Goal: Transaction & Acquisition: Purchase product/service

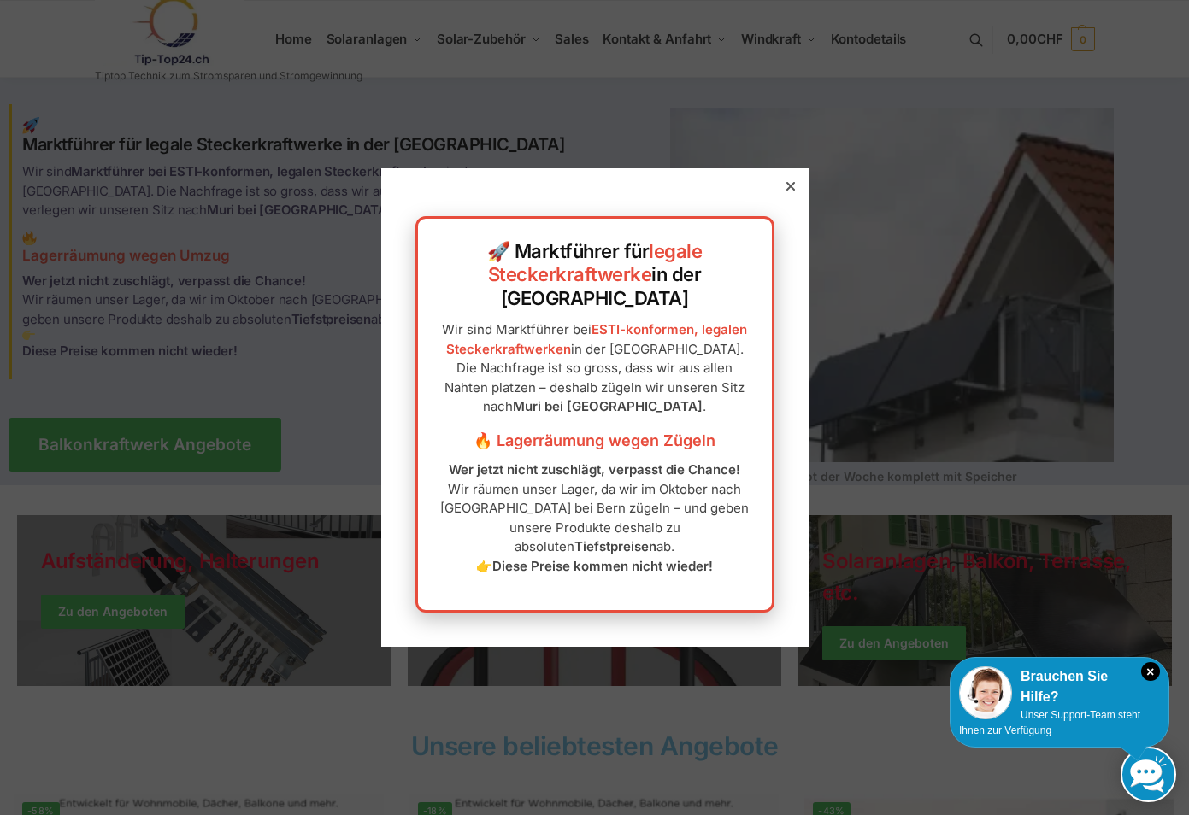
click at [785, 191] on icon at bounding box center [789, 186] width 9 height 9
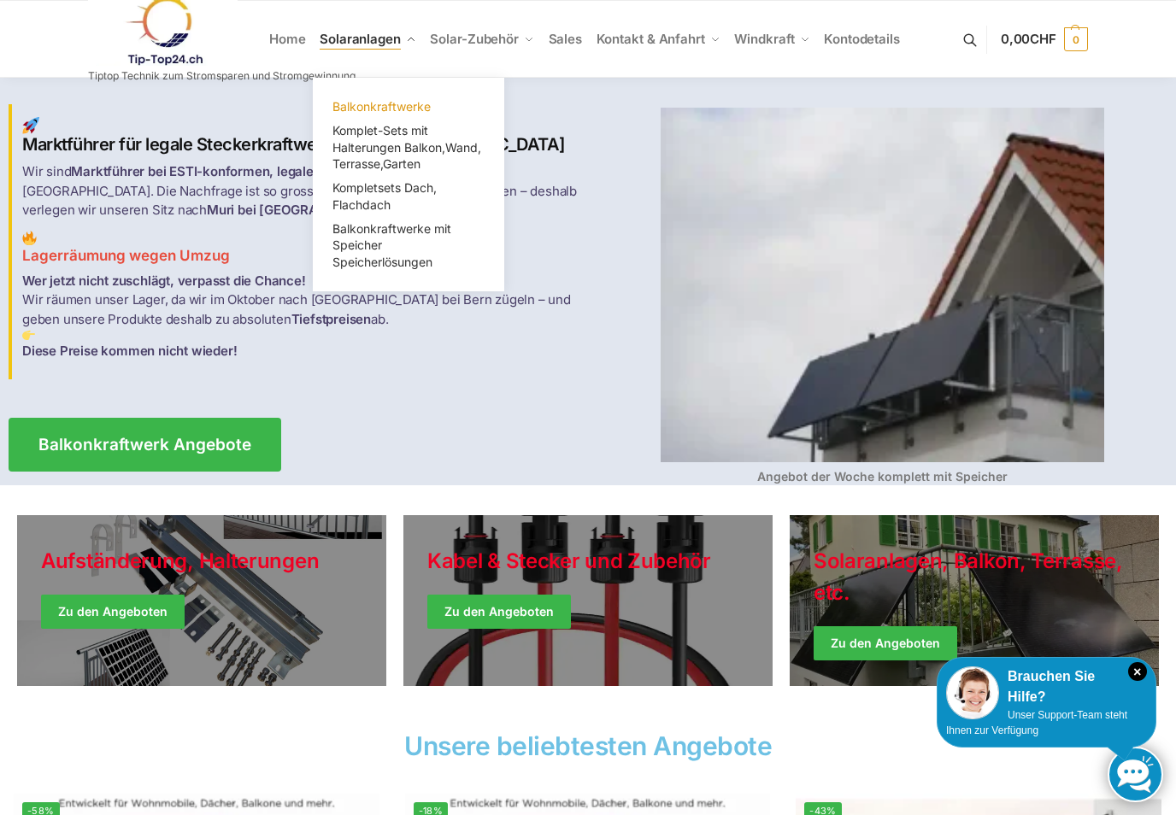
click at [403, 103] on span "Balkonkraftwerke" at bounding box center [381, 106] width 98 height 15
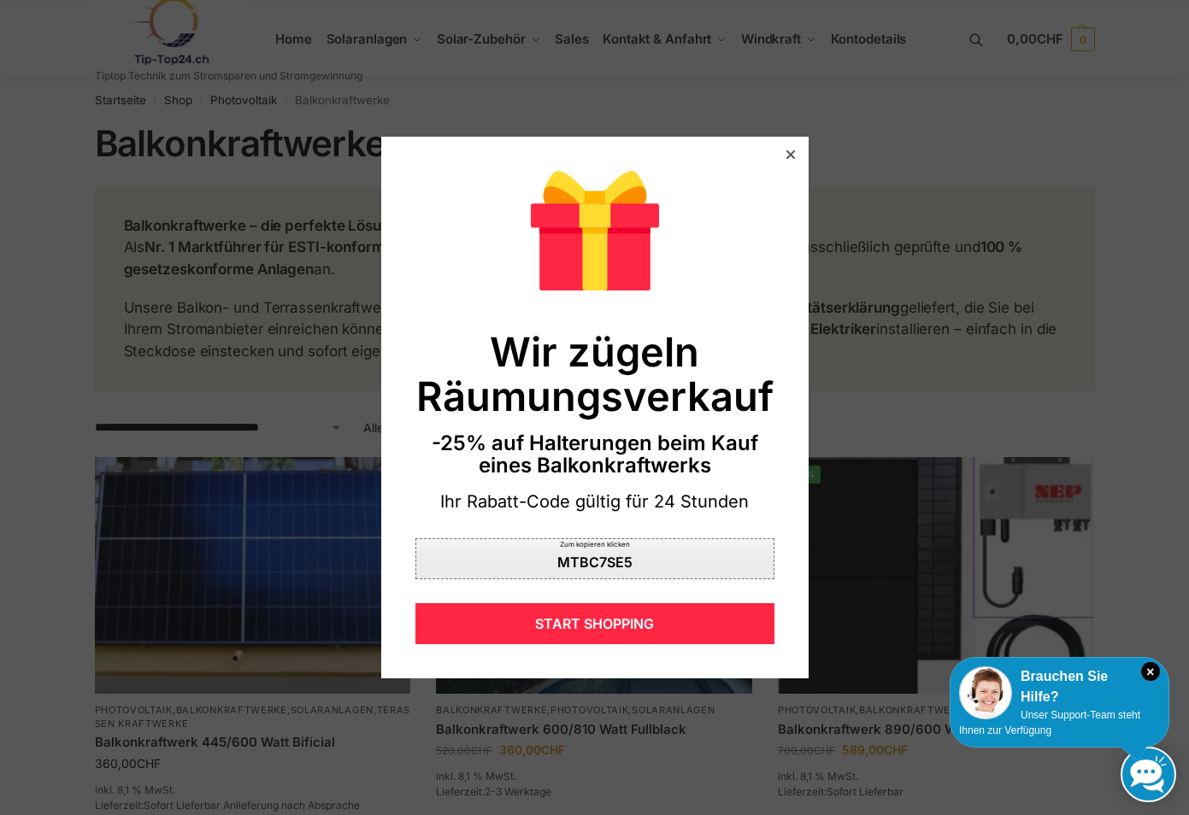
click at [588, 562] on div "MTBC7SE5" at bounding box center [594, 563] width 75 height 14
click at [785, 155] on icon at bounding box center [789, 154] width 9 height 9
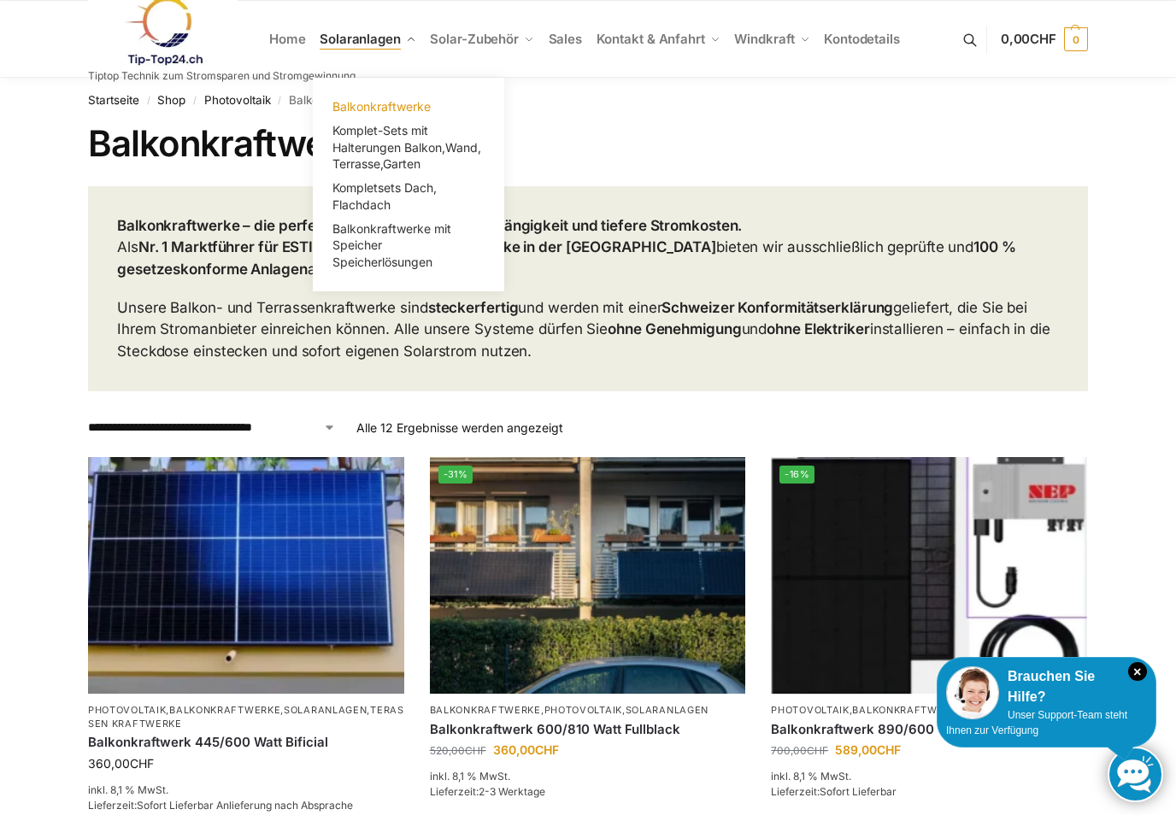
click at [396, 102] on span "Balkonkraftwerke" at bounding box center [381, 106] width 98 height 15
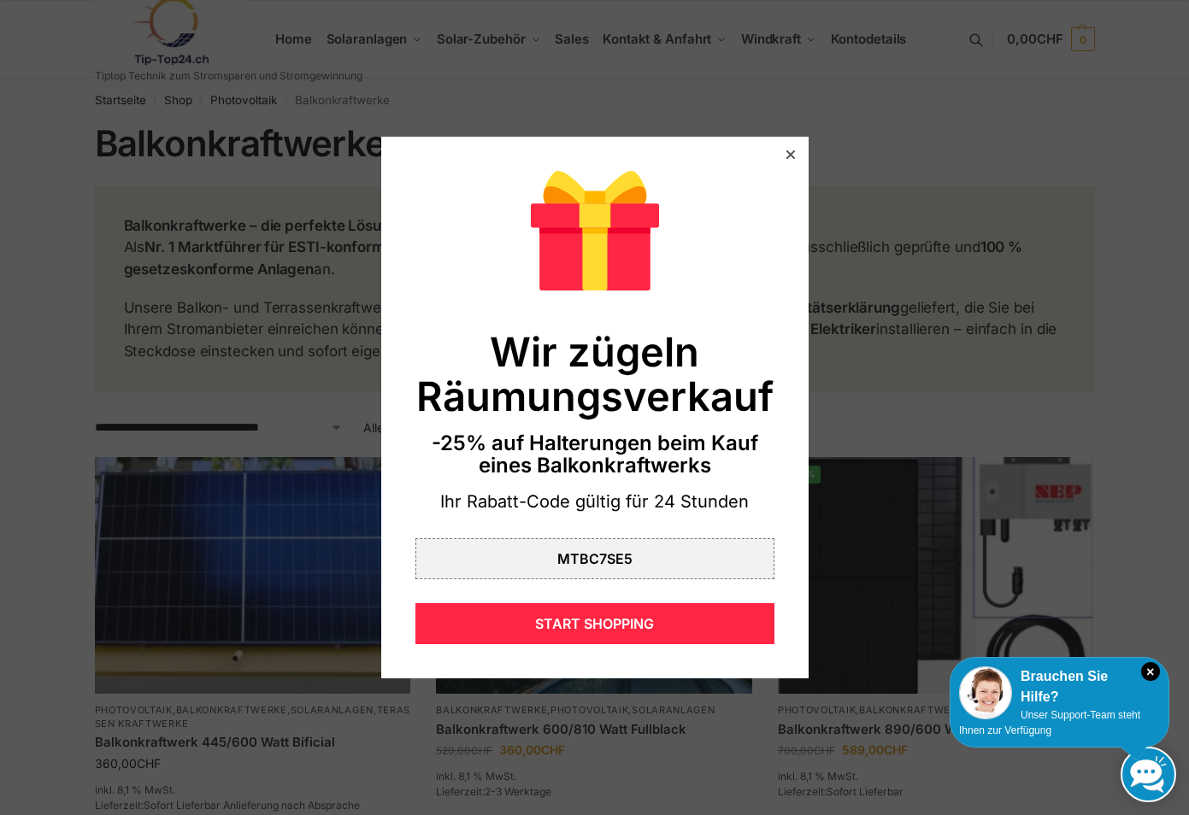
click at [785, 156] on icon at bounding box center [789, 154] width 9 height 9
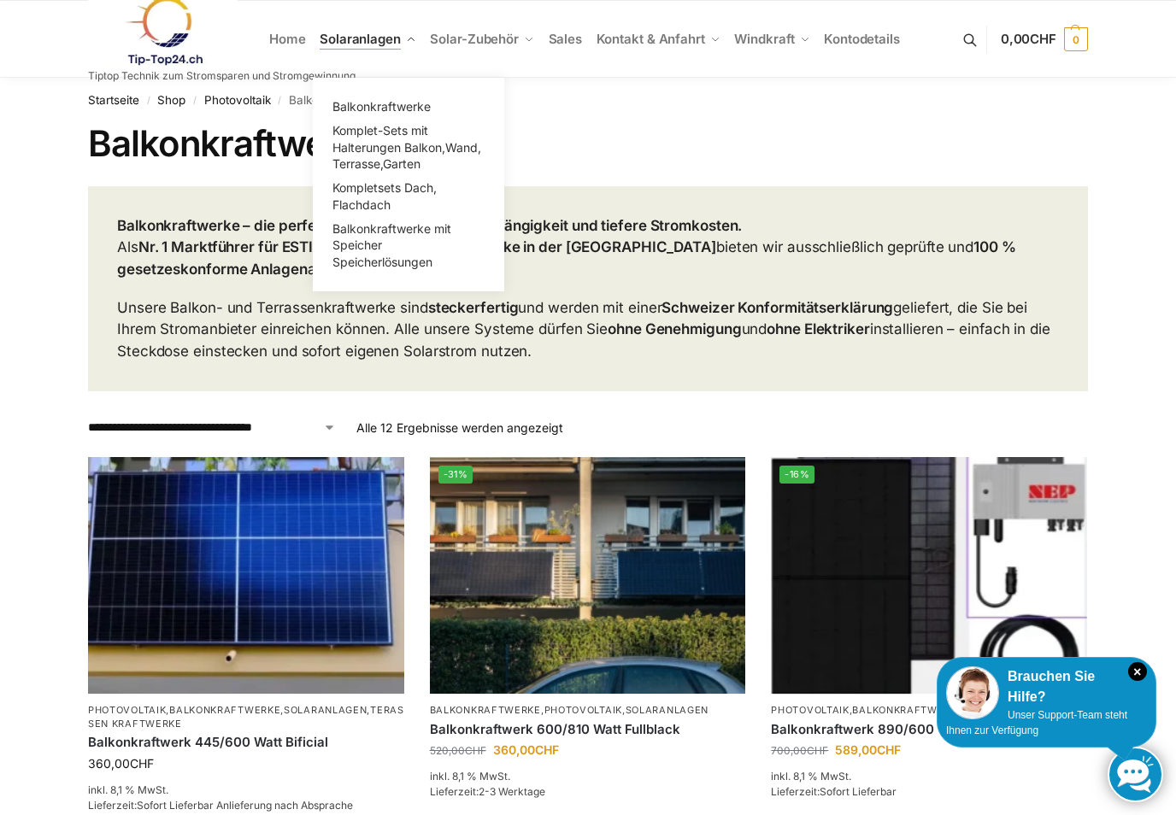
click at [381, 38] on span "Solaranlagen" at bounding box center [360, 39] width 81 height 16
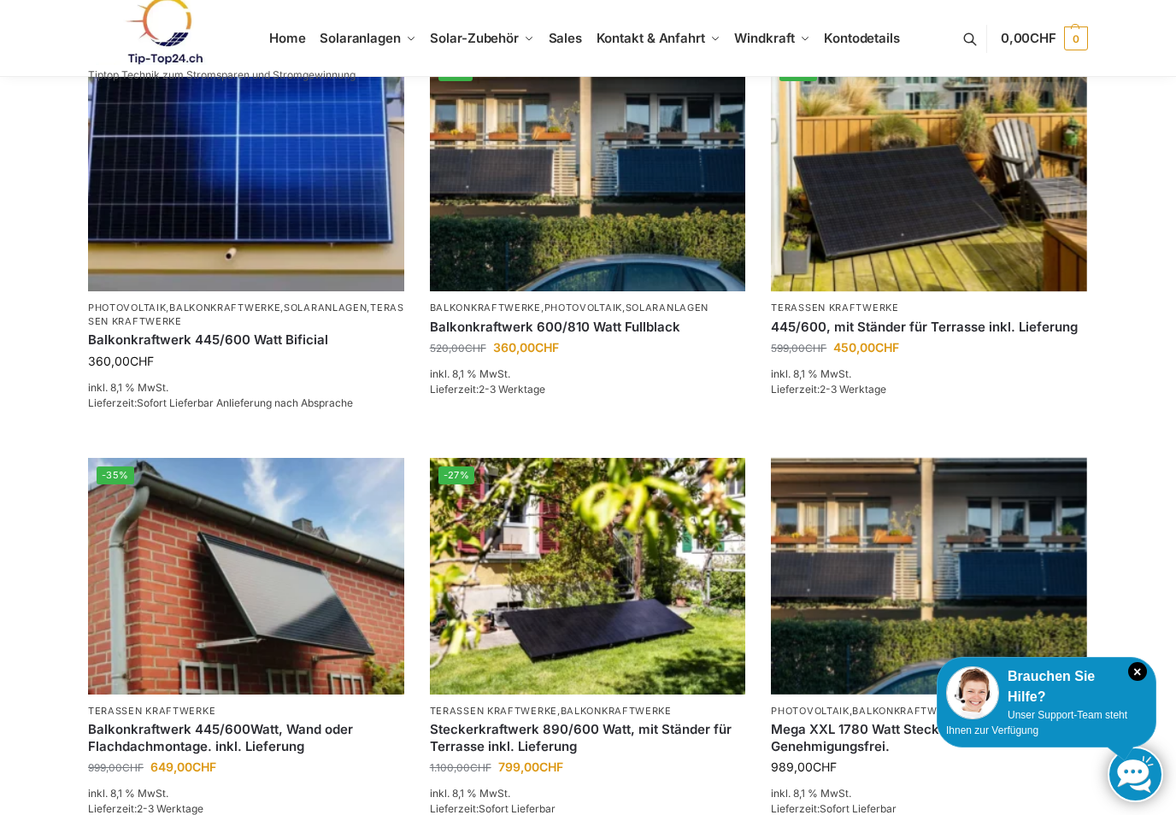
scroll to position [1135, 0]
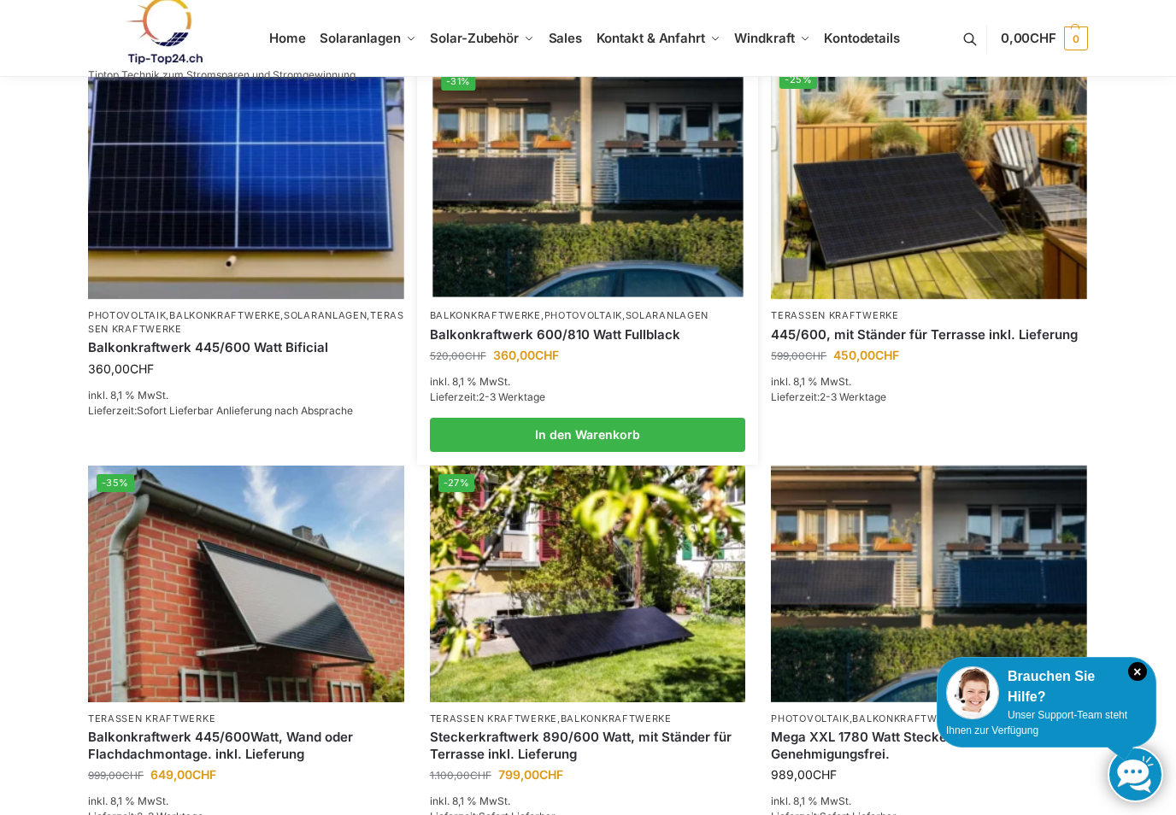
click at [577, 309] on p "Balkonkraftwerke , Photovoltaik , Solaranlagen" at bounding box center [588, 315] width 316 height 13
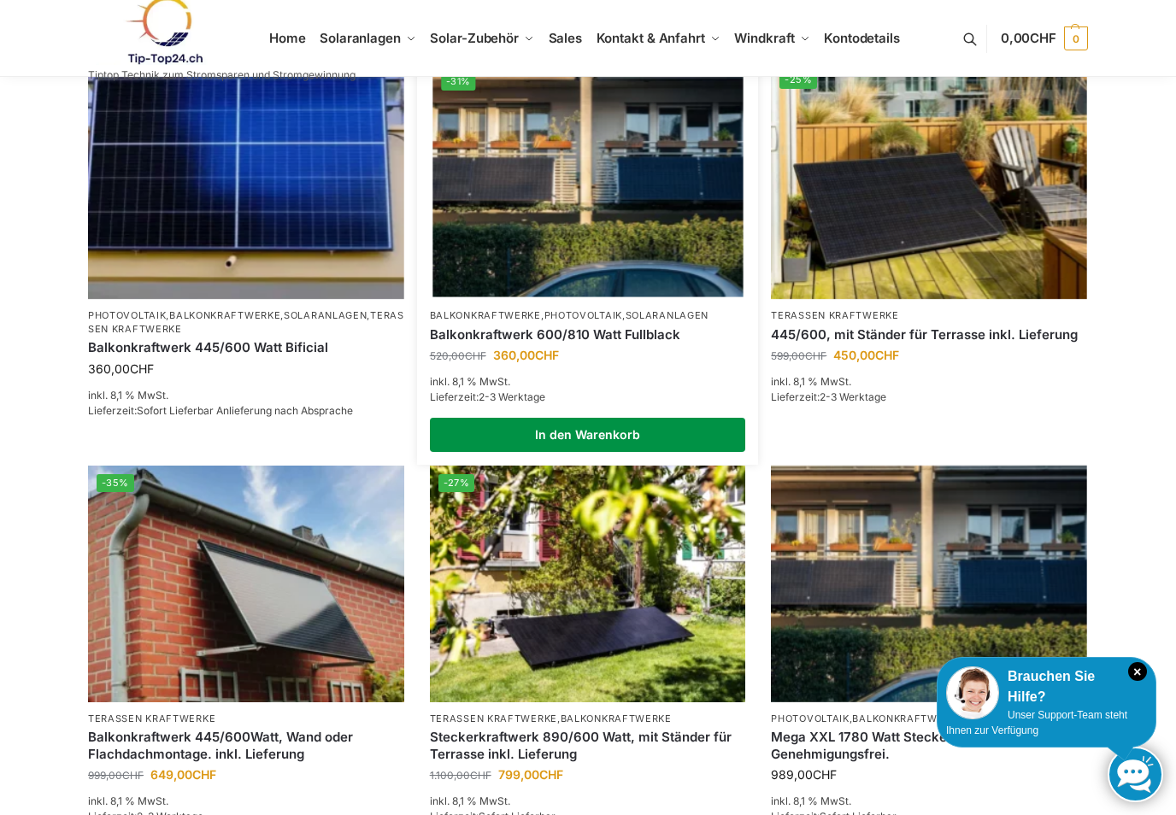
click at [608, 418] on link "In den Warenkorb" at bounding box center [588, 435] width 316 height 34
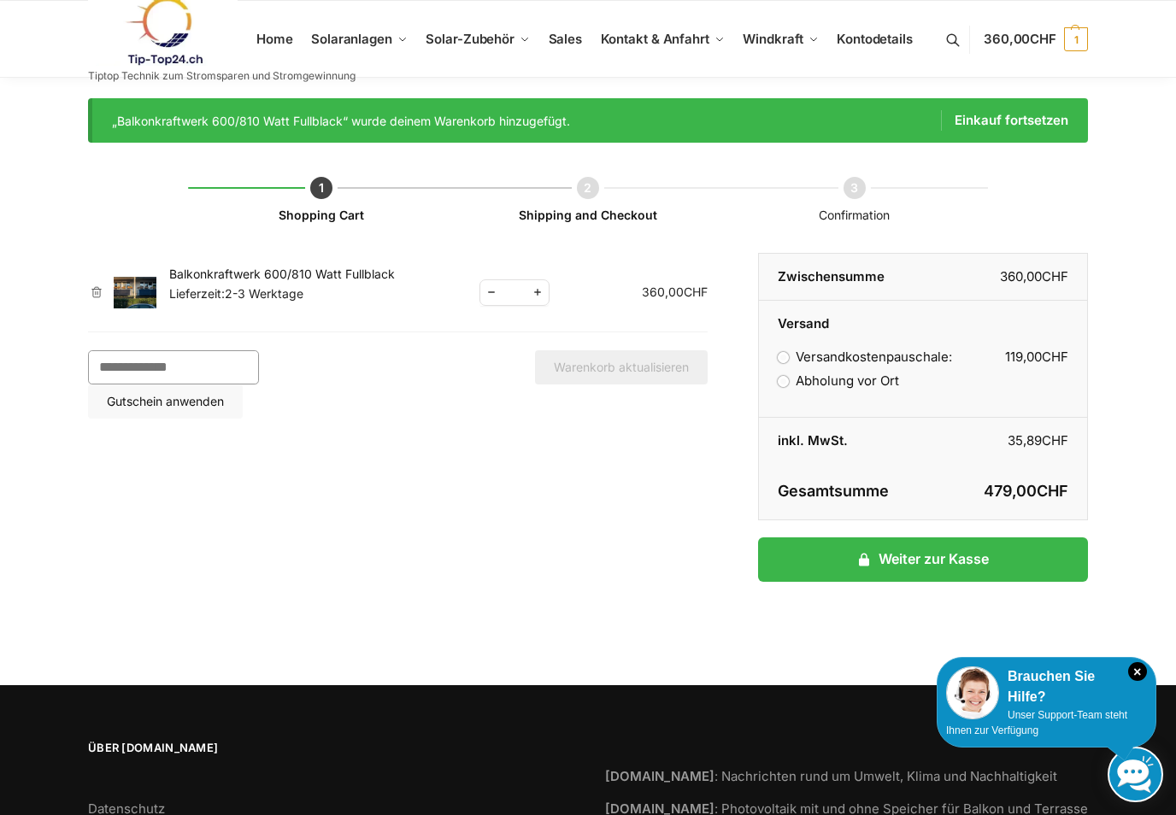
click at [181, 360] on input "Gutschein:" at bounding box center [173, 367] width 171 height 34
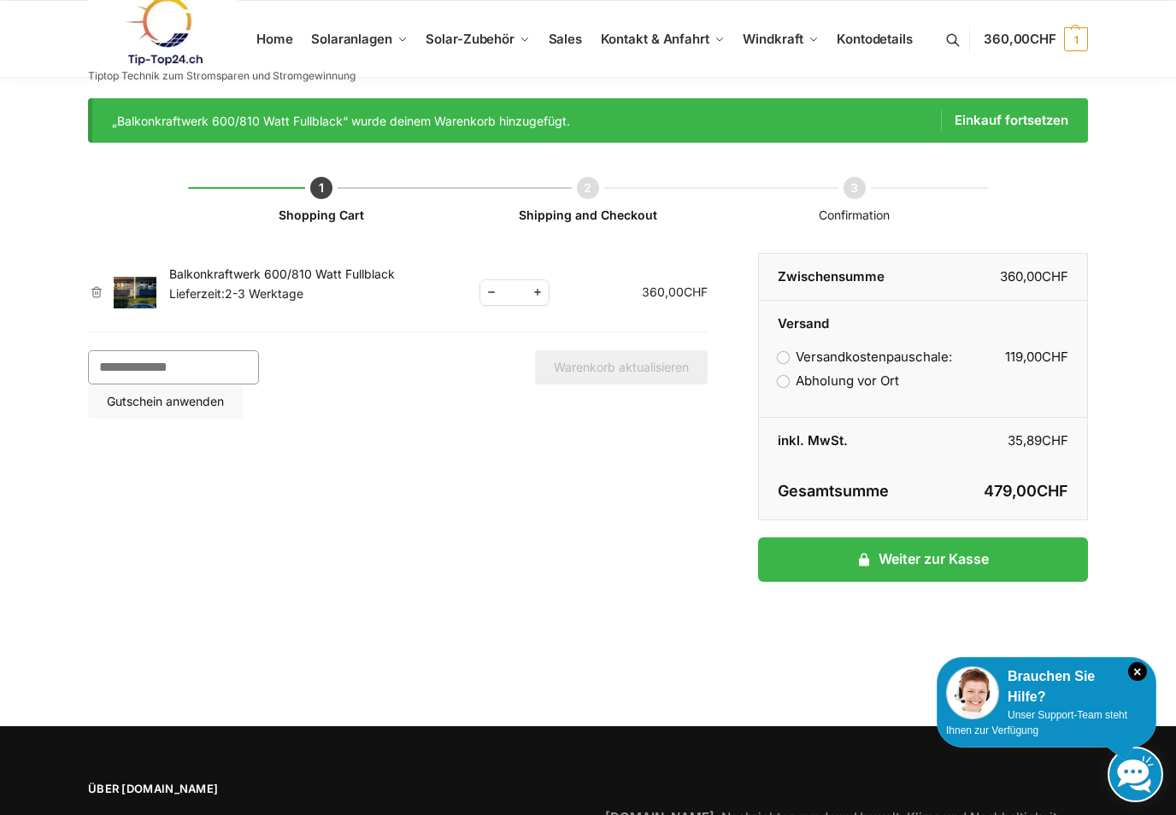
paste input "********"
type input "********"
click at [243, 385] on button "Gutschein anwenden" at bounding box center [165, 402] width 155 height 34
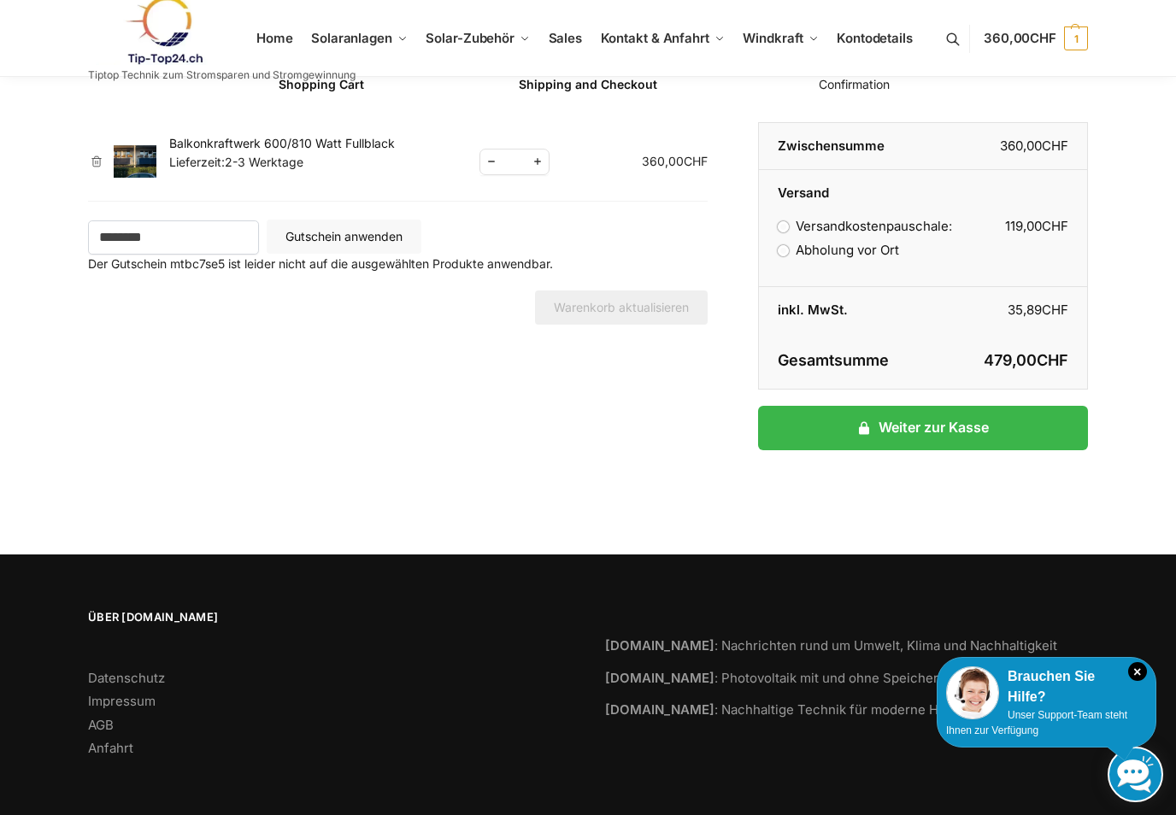
scroll to position [68, 0]
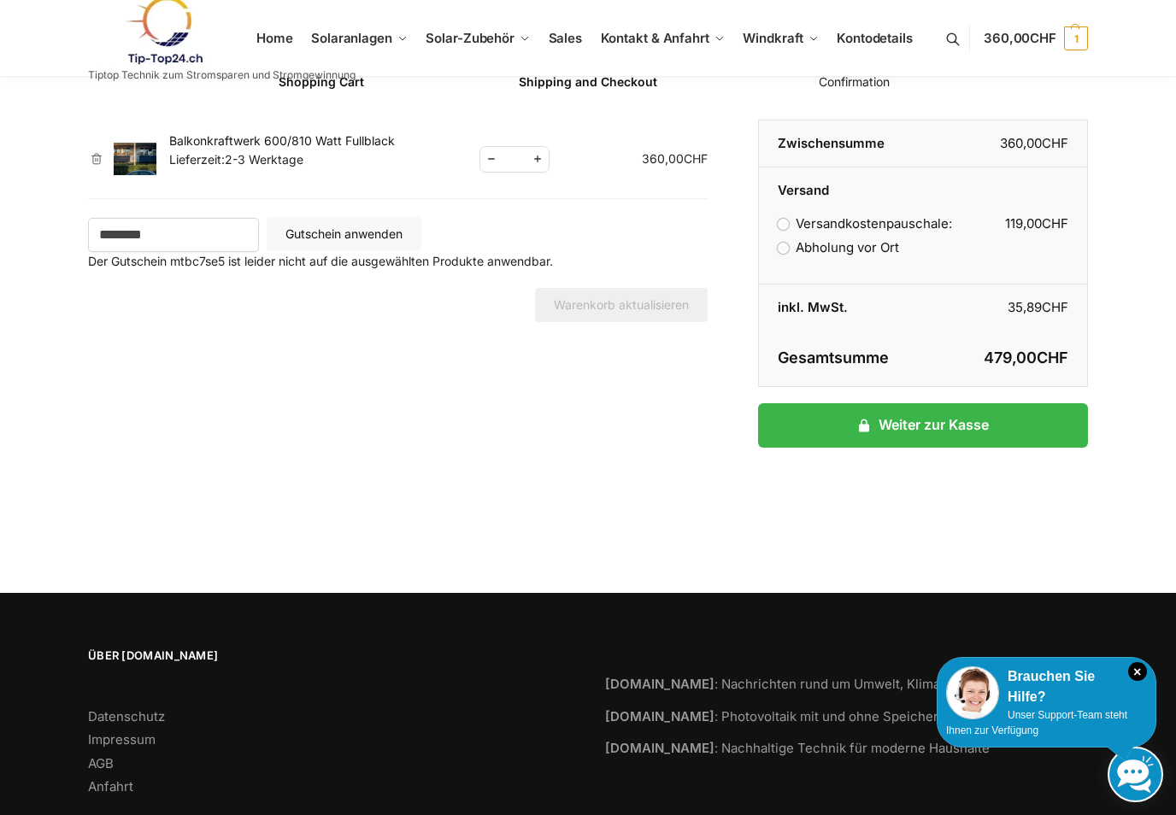
click at [782, 249] on label "Abholung vor Ort" at bounding box center [838, 247] width 121 height 16
click at [561, 42] on span "Sales" at bounding box center [566, 38] width 34 height 16
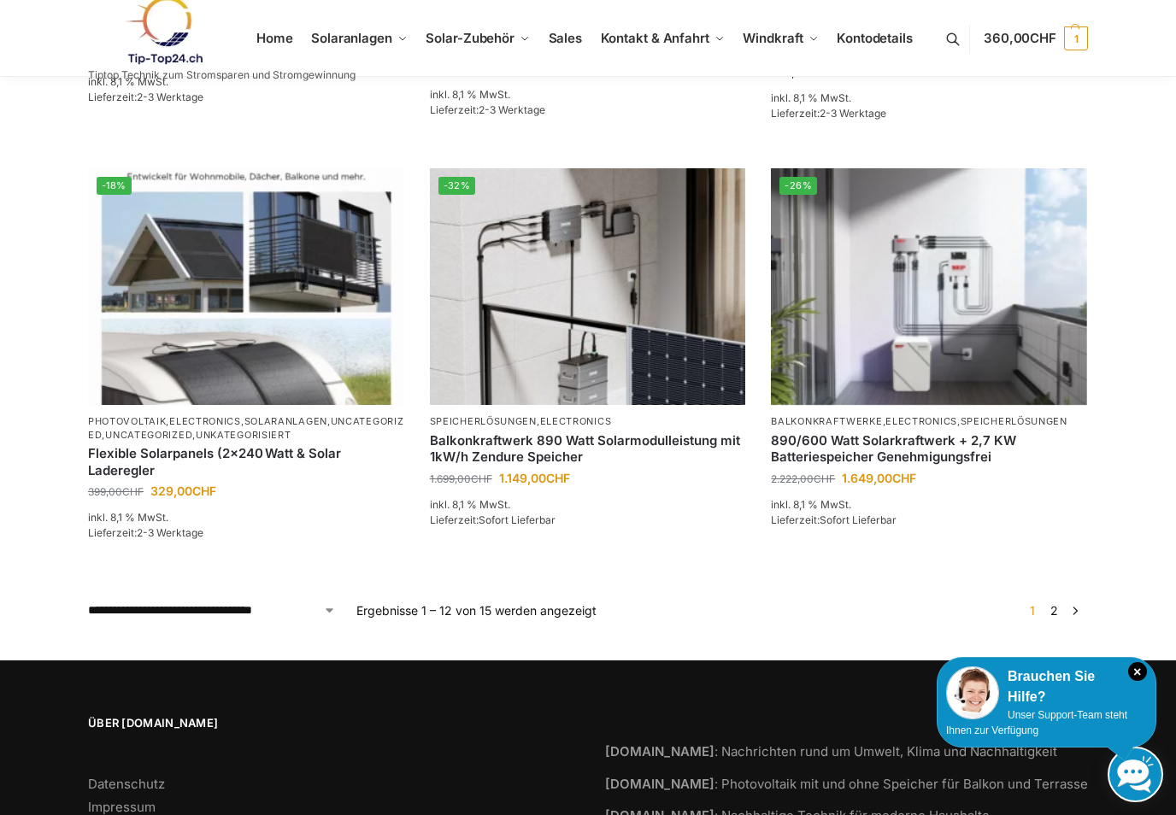
scroll to position [1429, 0]
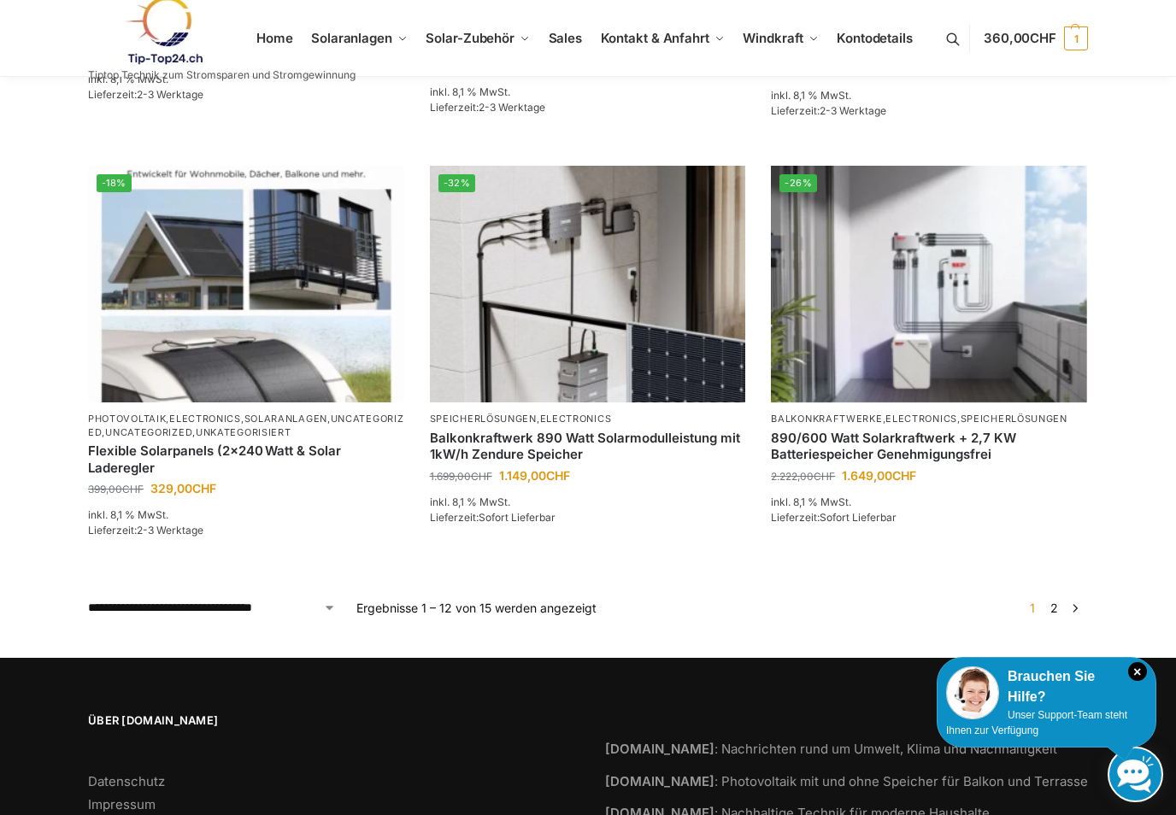
click at [1055, 603] on link "2" at bounding box center [1054, 608] width 16 height 15
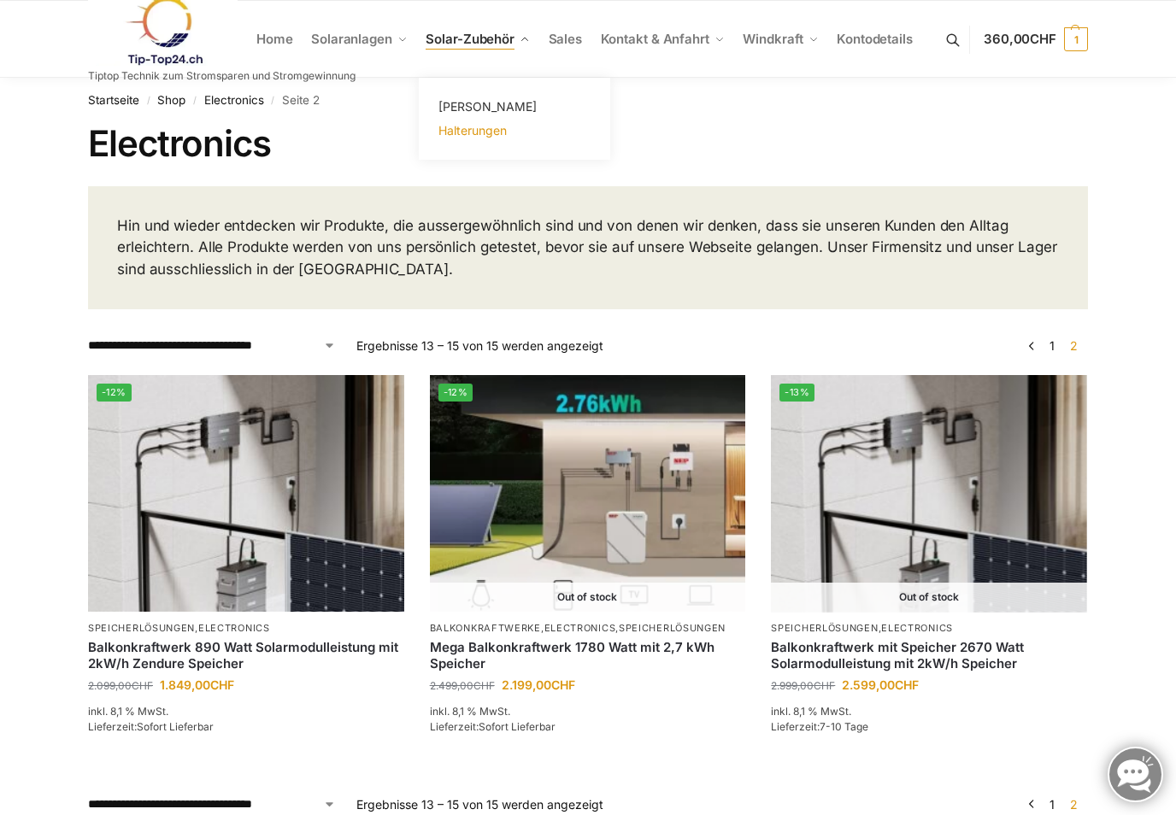
click at [479, 134] on span "Halterungen" at bounding box center [472, 130] width 68 height 15
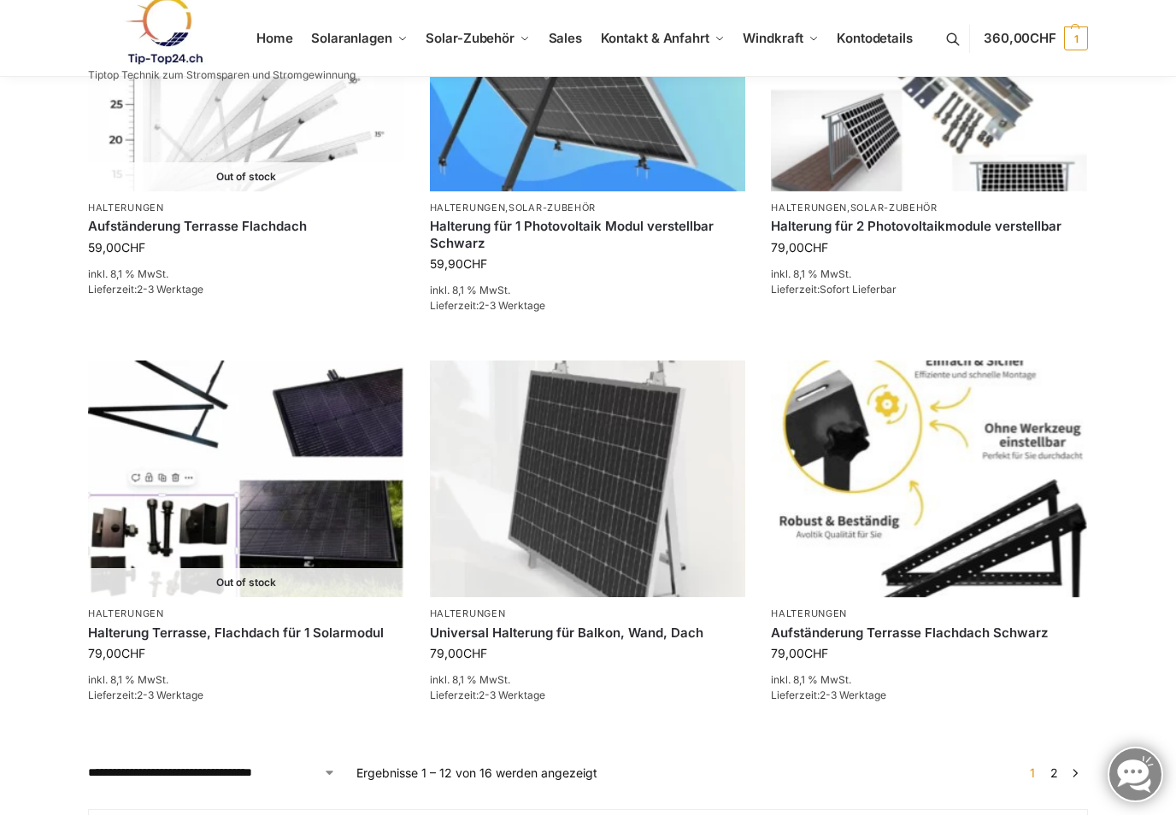
scroll to position [1545, 0]
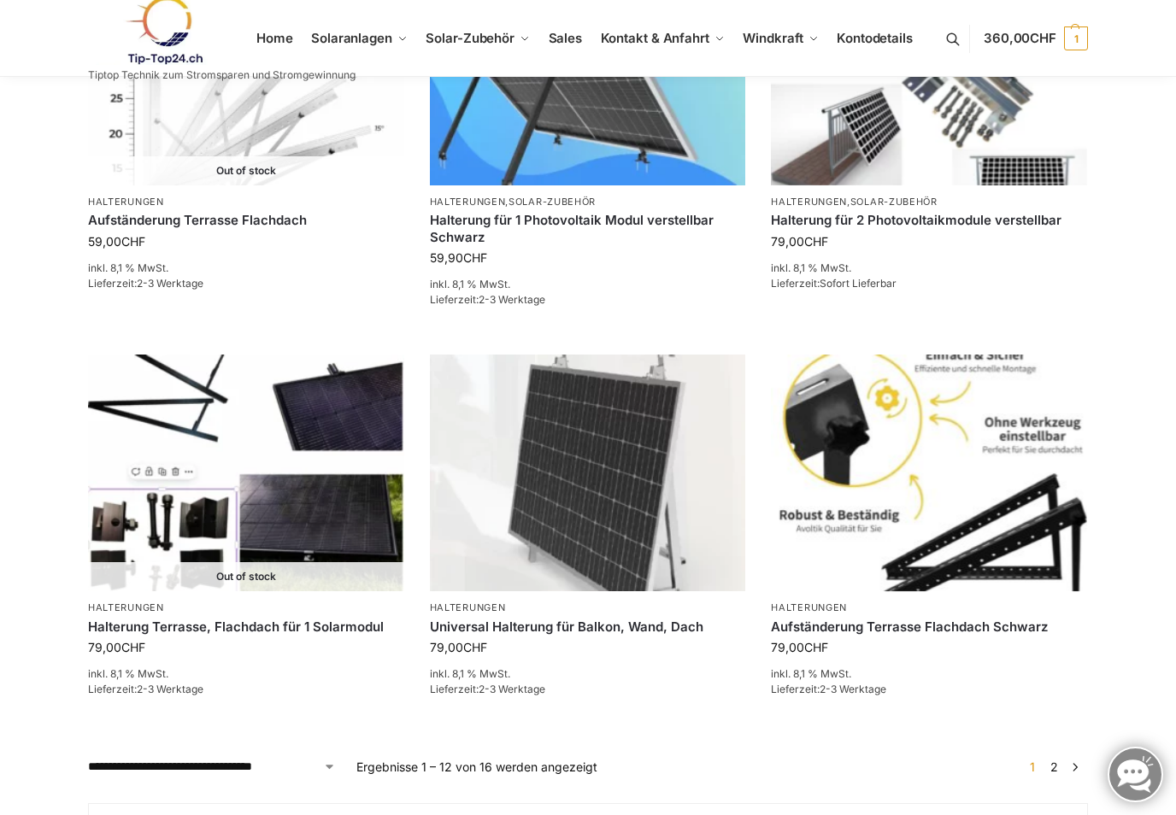
click at [1058, 760] on link "2" at bounding box center [1054, 767] width 16 height 15
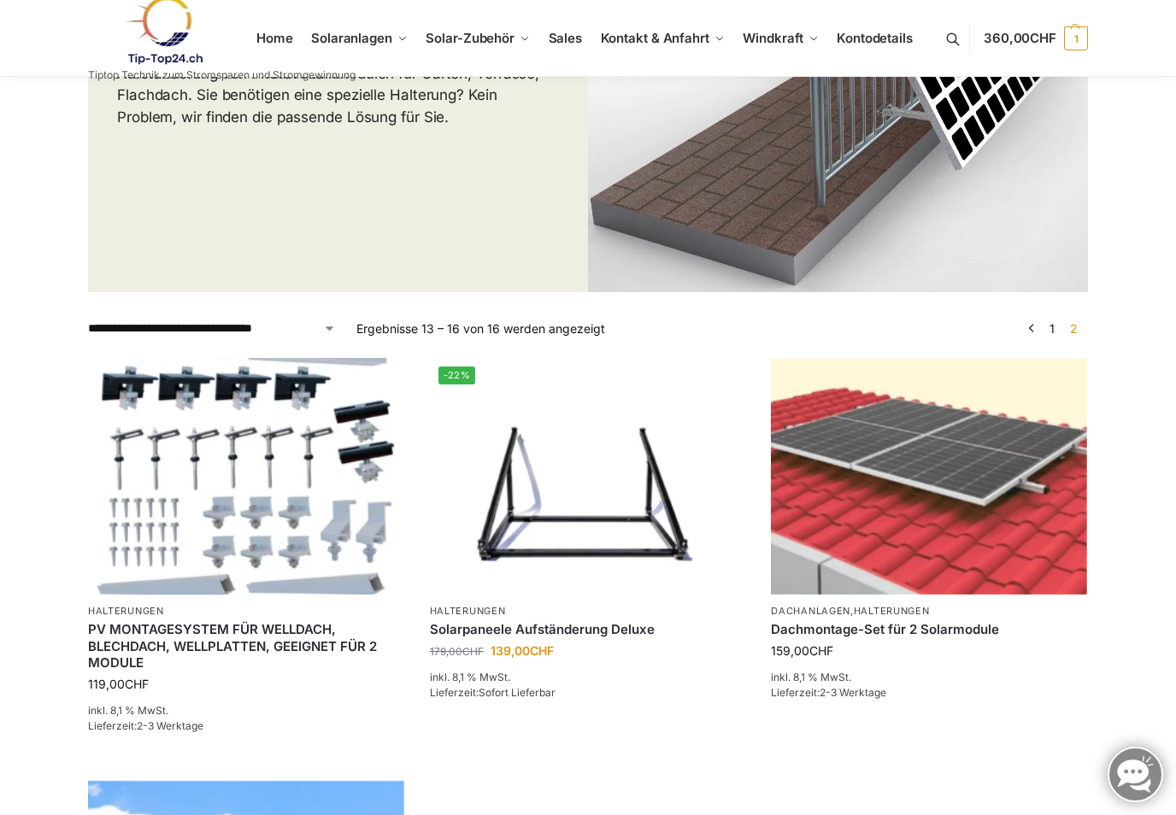
scroll to position [332, 0]
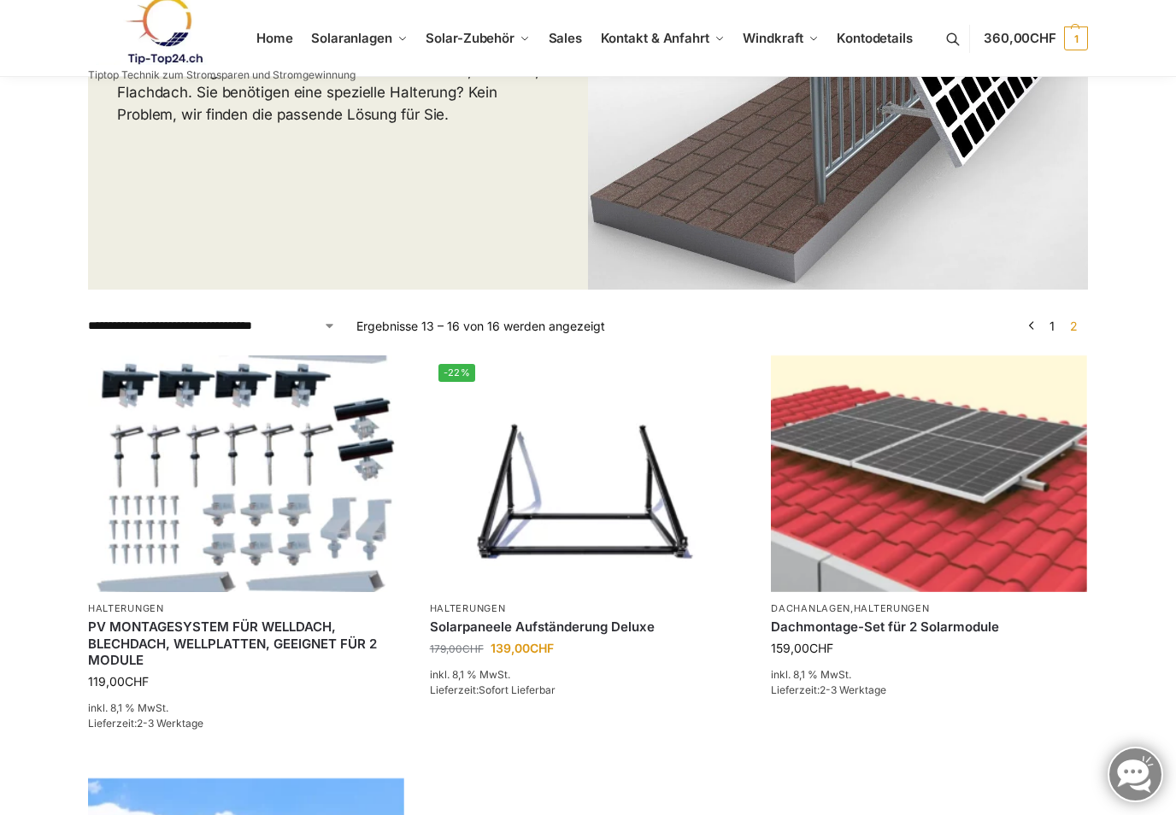
click at [1055, 326] on link "1" at bounding box center [1052, 326] width 14 height 15
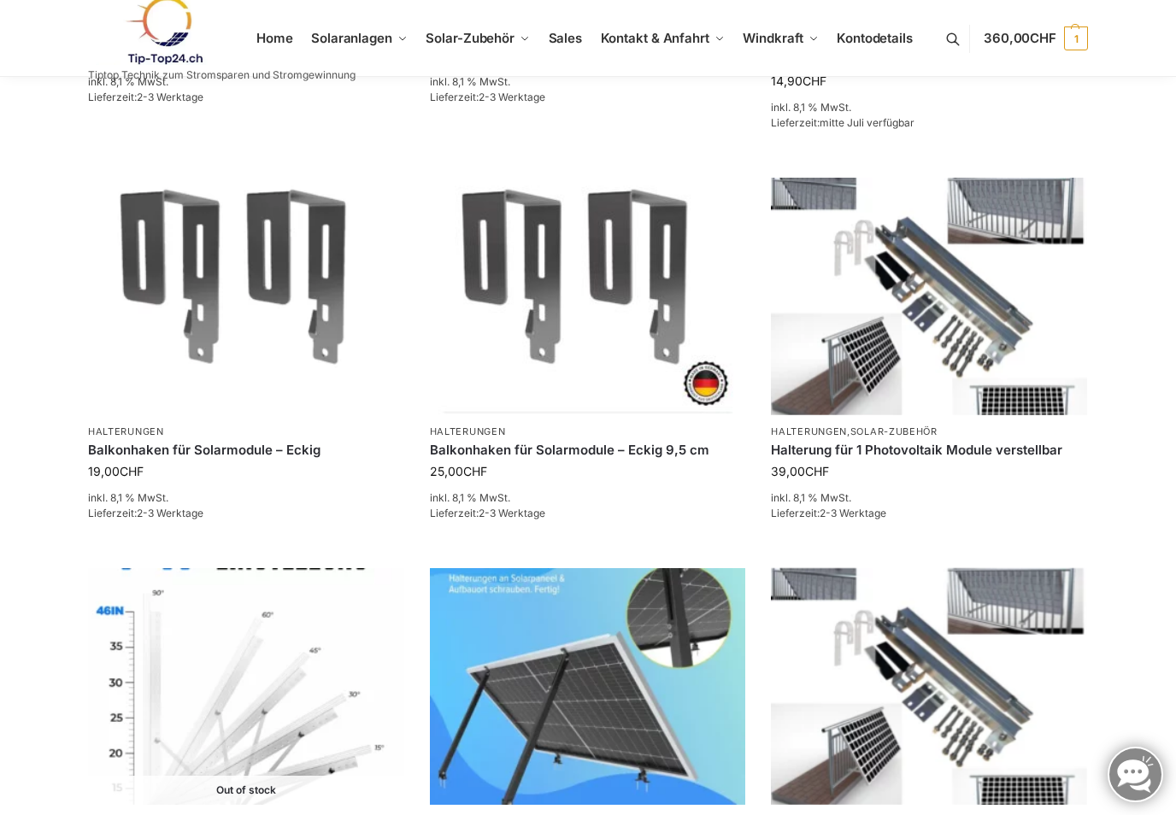
scroll to position [959, 0]
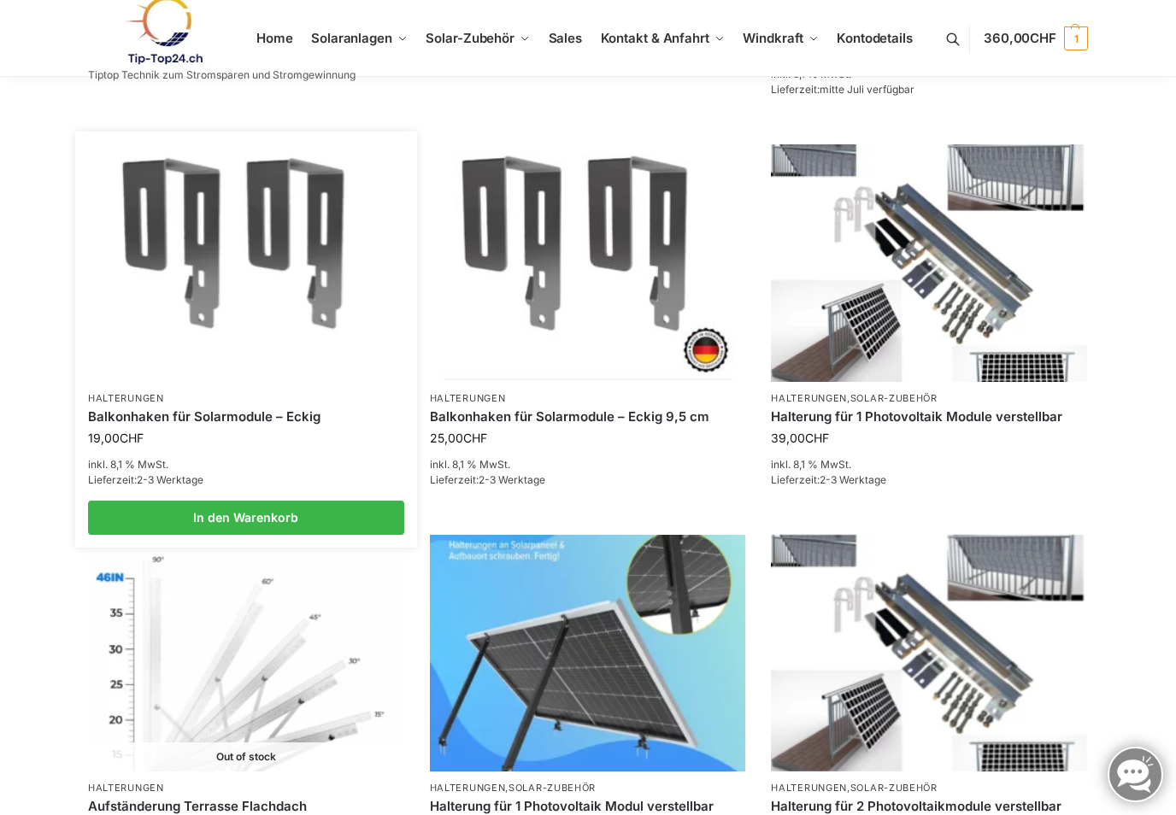
click at [162, 409] on link "Balkonhaken für Solarmodule – Eckig" at bounding box center [246, 417] width 316 height 17
click at [185, 409] on link "Balkonhaken für Solarmodule – Eckig" at bounding box center [246, 417] width 316 height 17
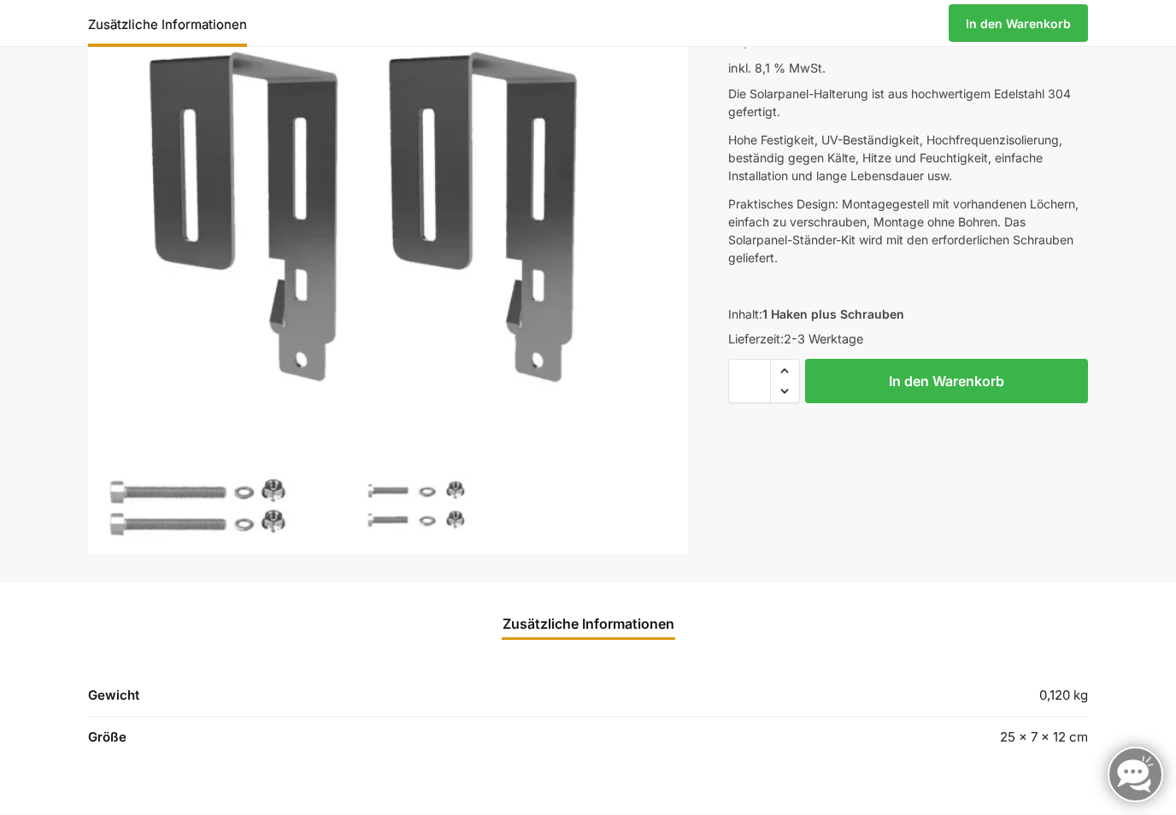
scroll to position [175, 0]
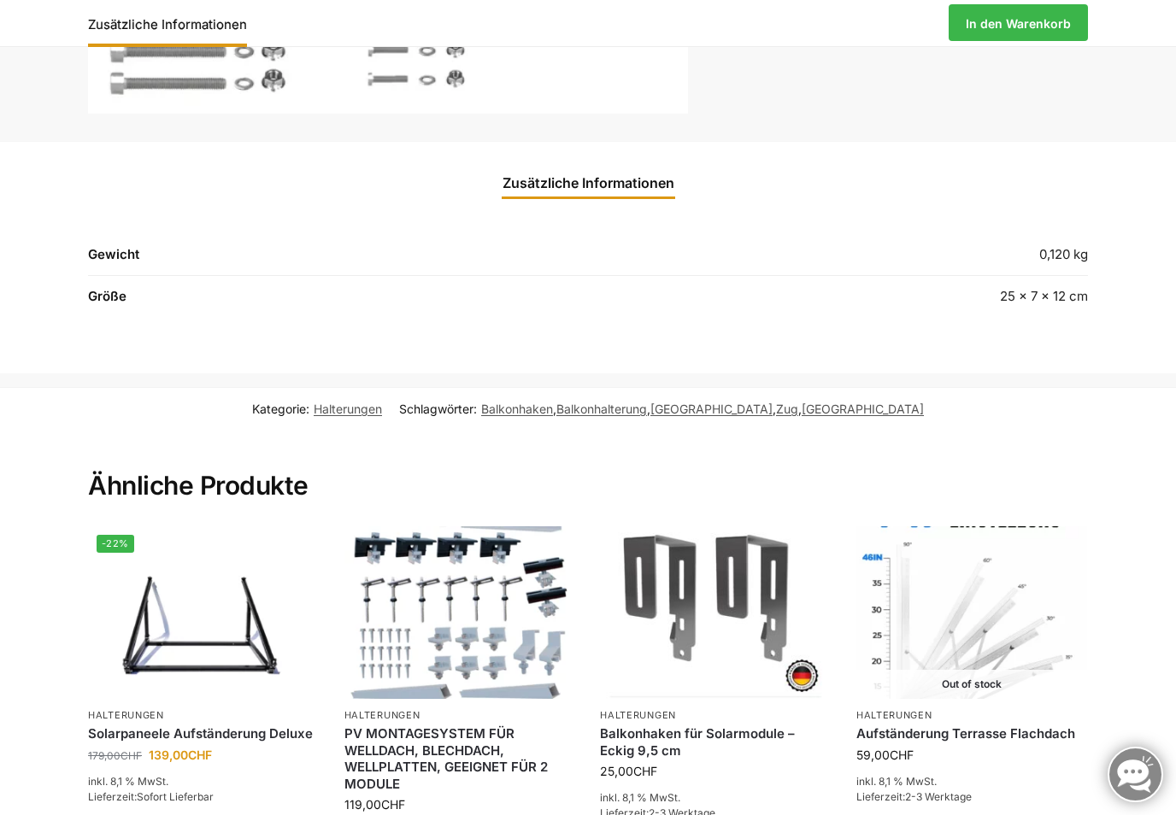
scroll to position [619, 0]
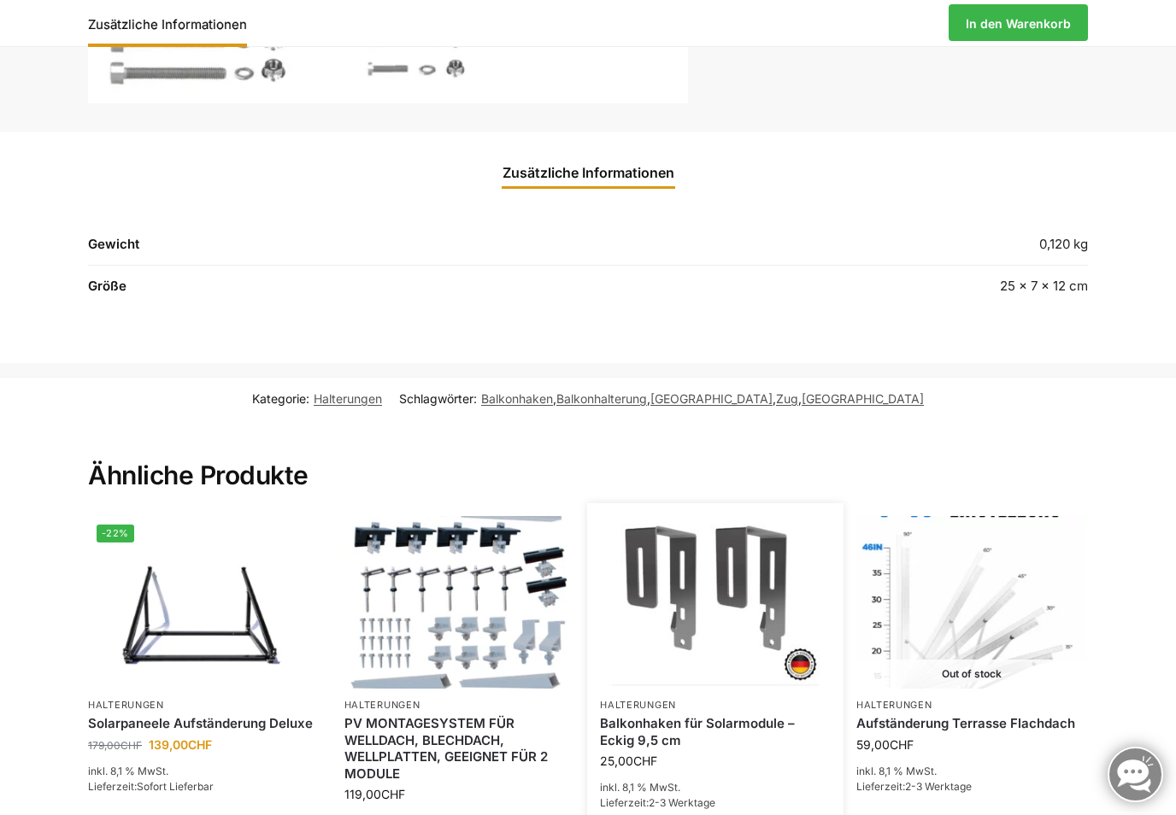
click at [667, 716] on link "Balkonhaken für Solarmodule – Eckig 9,5 cm" at bounding box center [715, 731] width 231 height 33
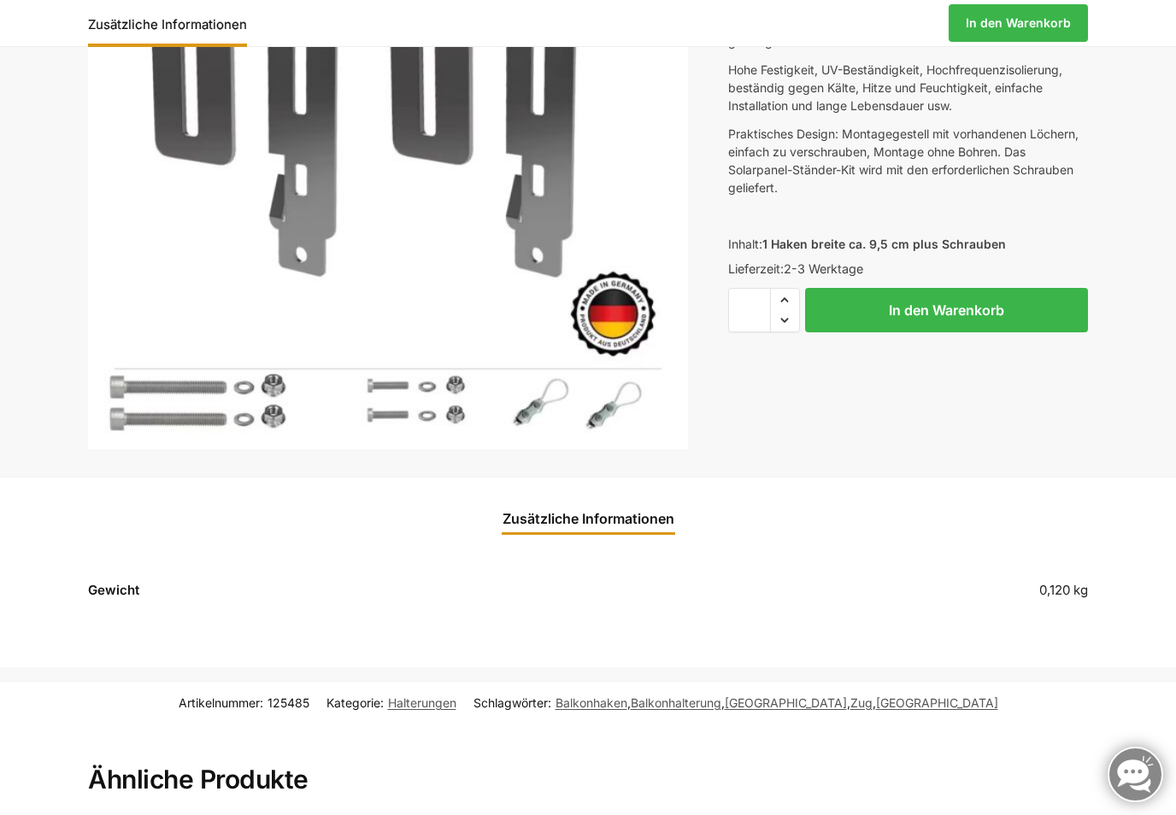
scroll to position [263, 0]
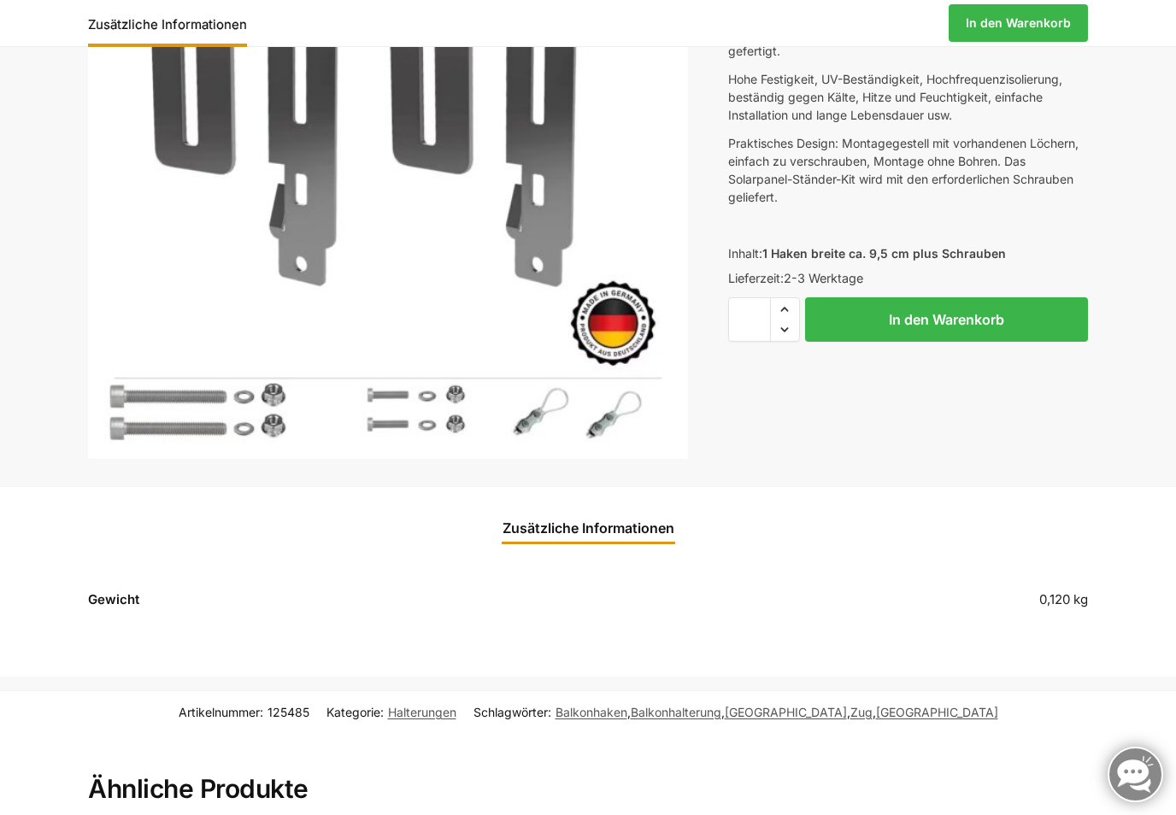
click at [578, 538] on link "Zusätzliche Informationen" at bounding box center [588, 528] width 192 height 41
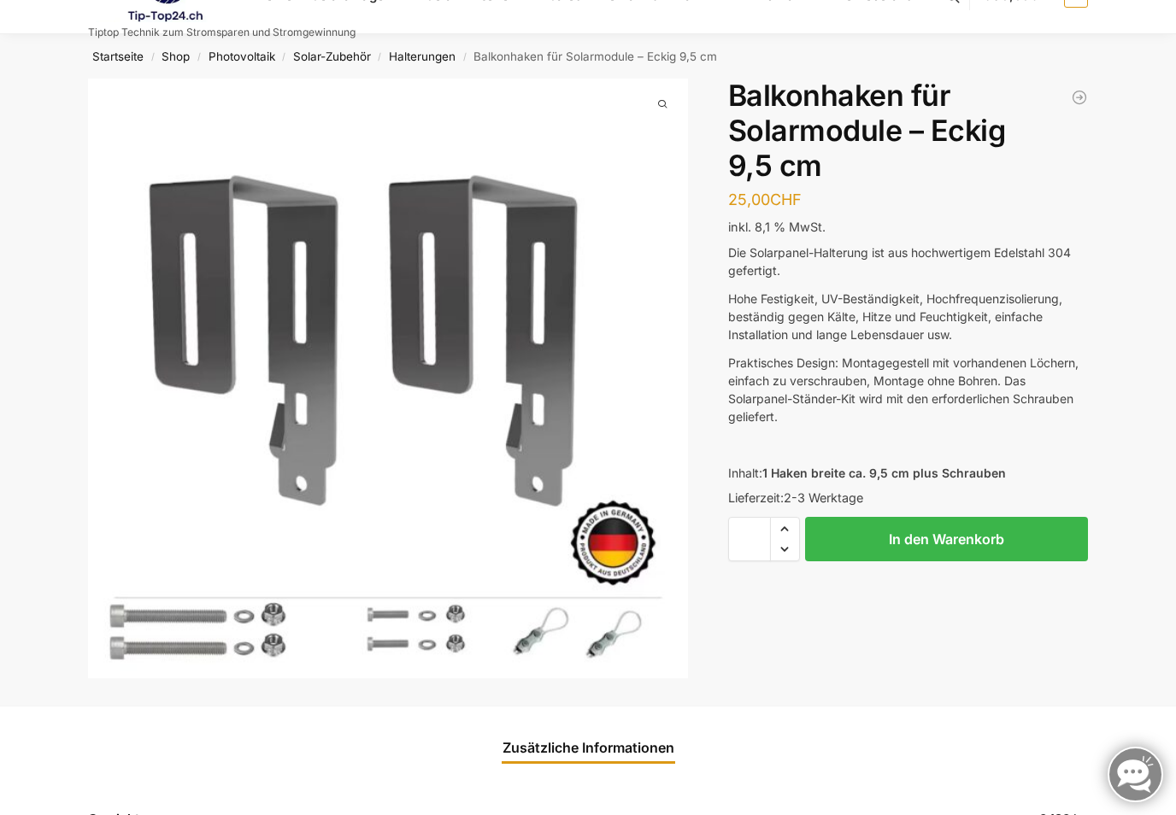
scroll to position [42, 0]
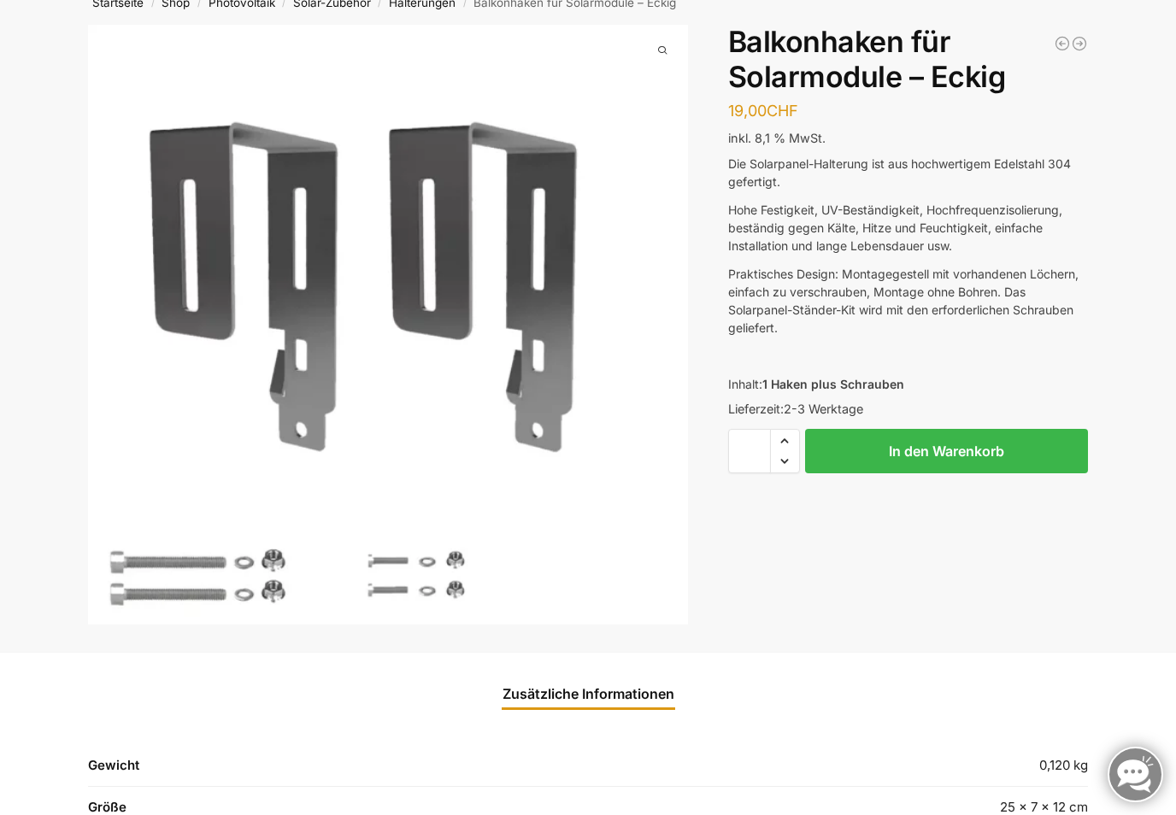
scroll to position [92, 0]
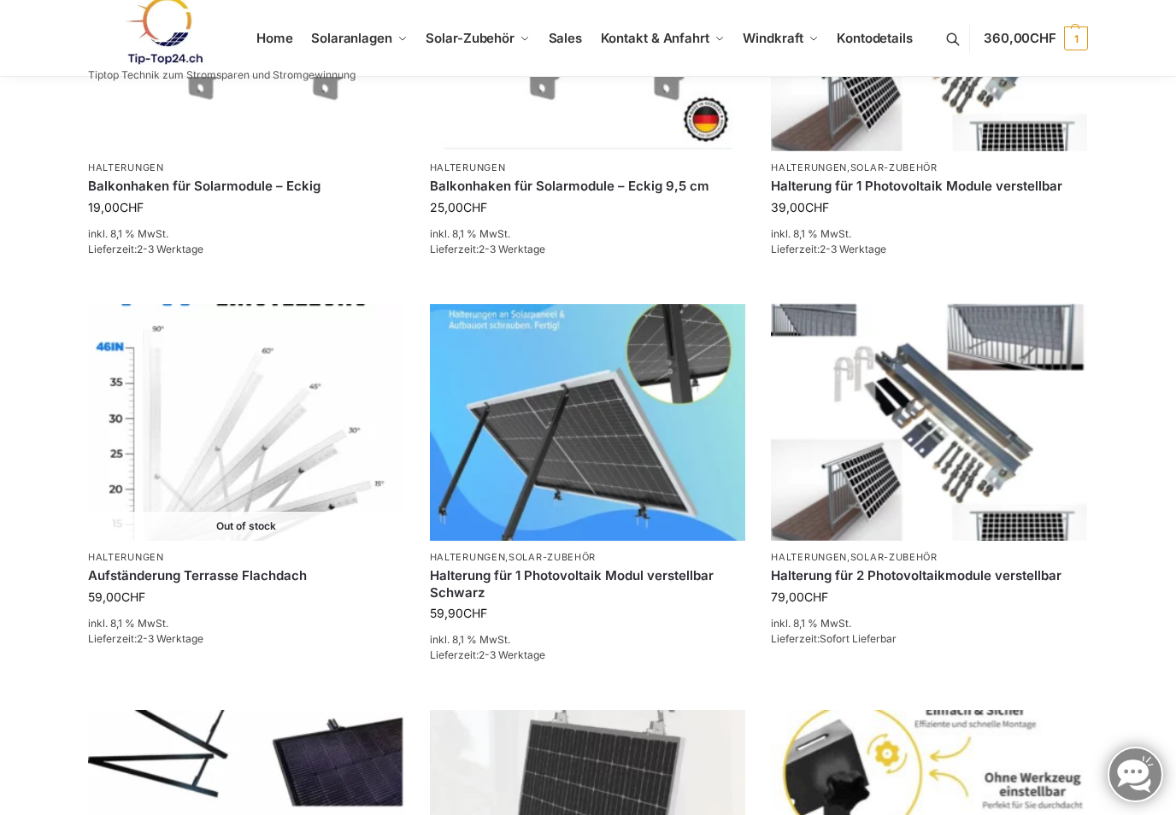
scroll to position [1180, 0]
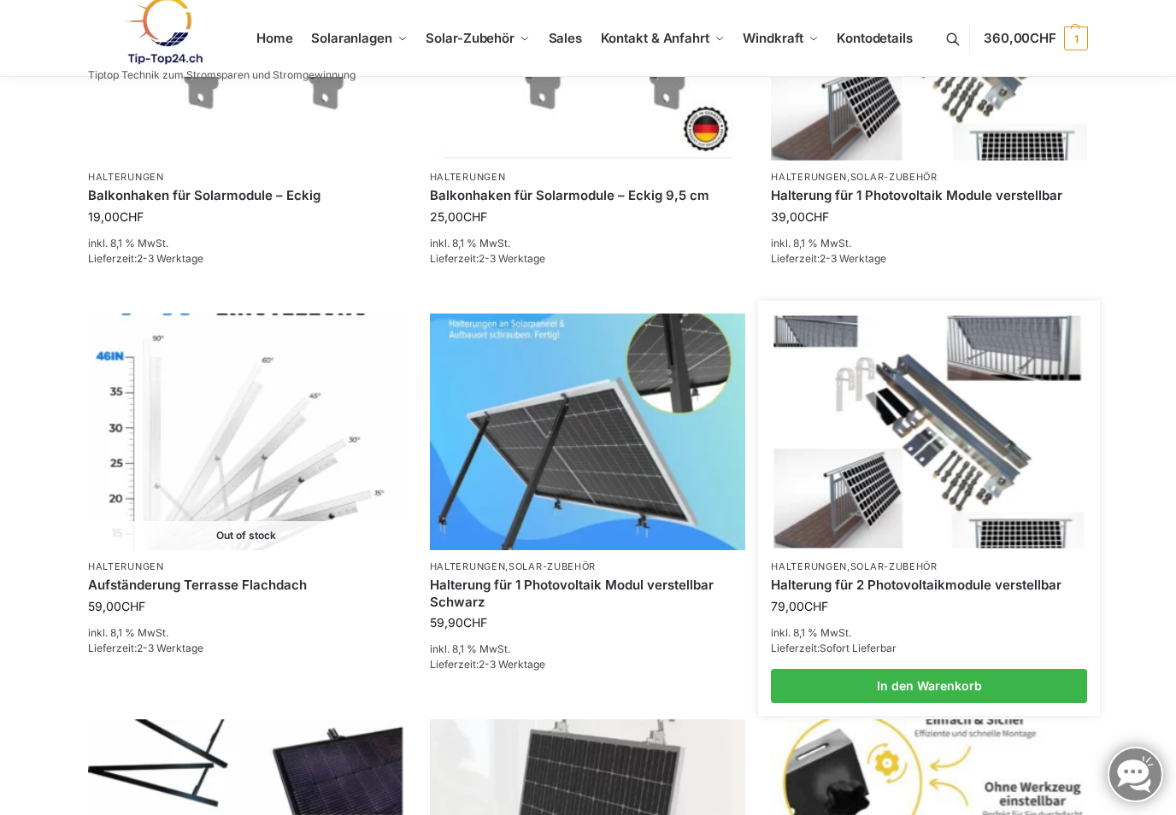
click at [889, 577] on link "Halterung für 2 Photovoltaikmodule verstellbar" at bounding box center [929, 585] width 316 height 17
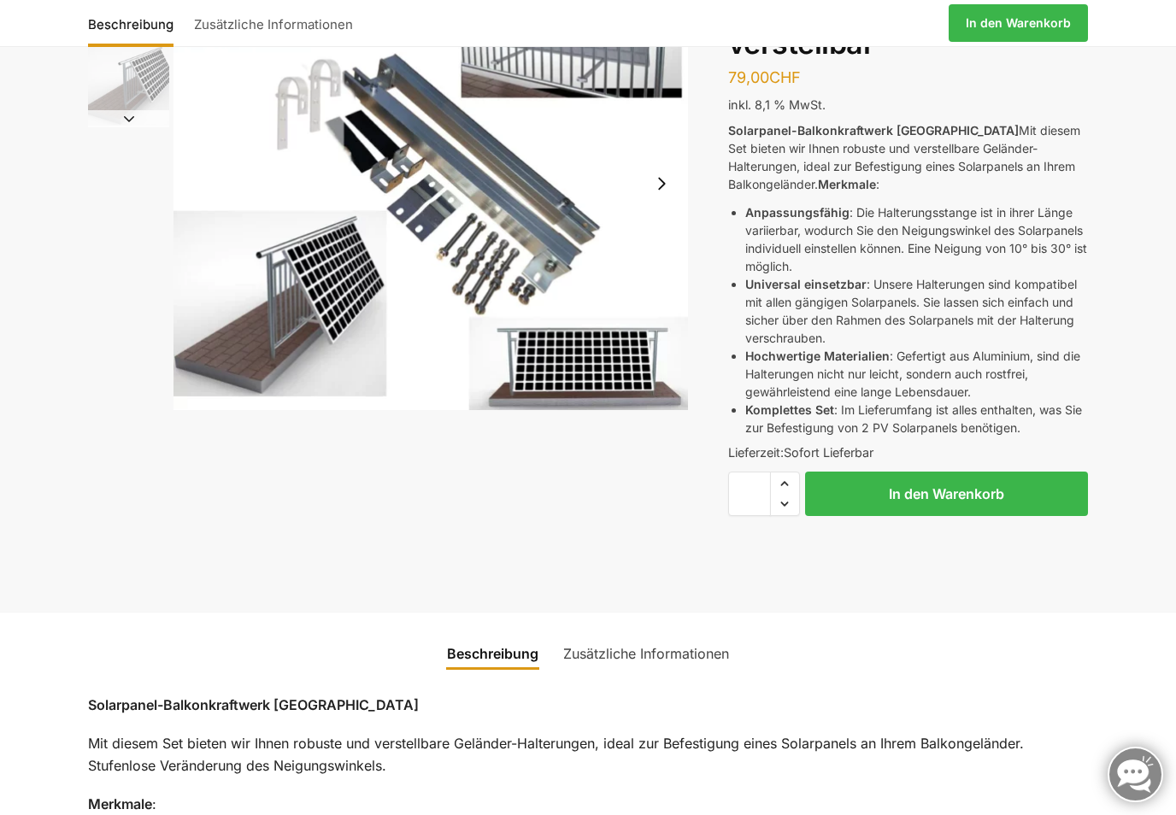
scroll to position [168, 0]
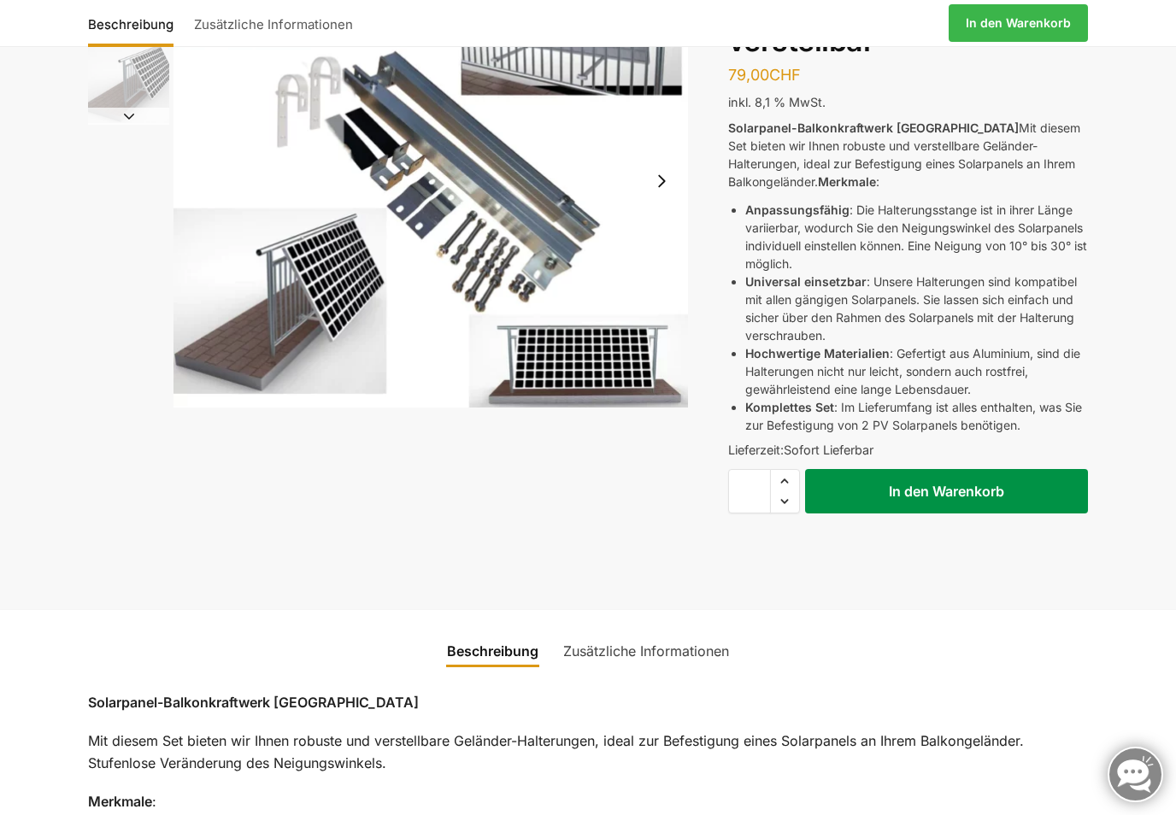
click at [979, 485] on button "In den Warenkorb" at bounding box center [946, 491] width 283 height 44
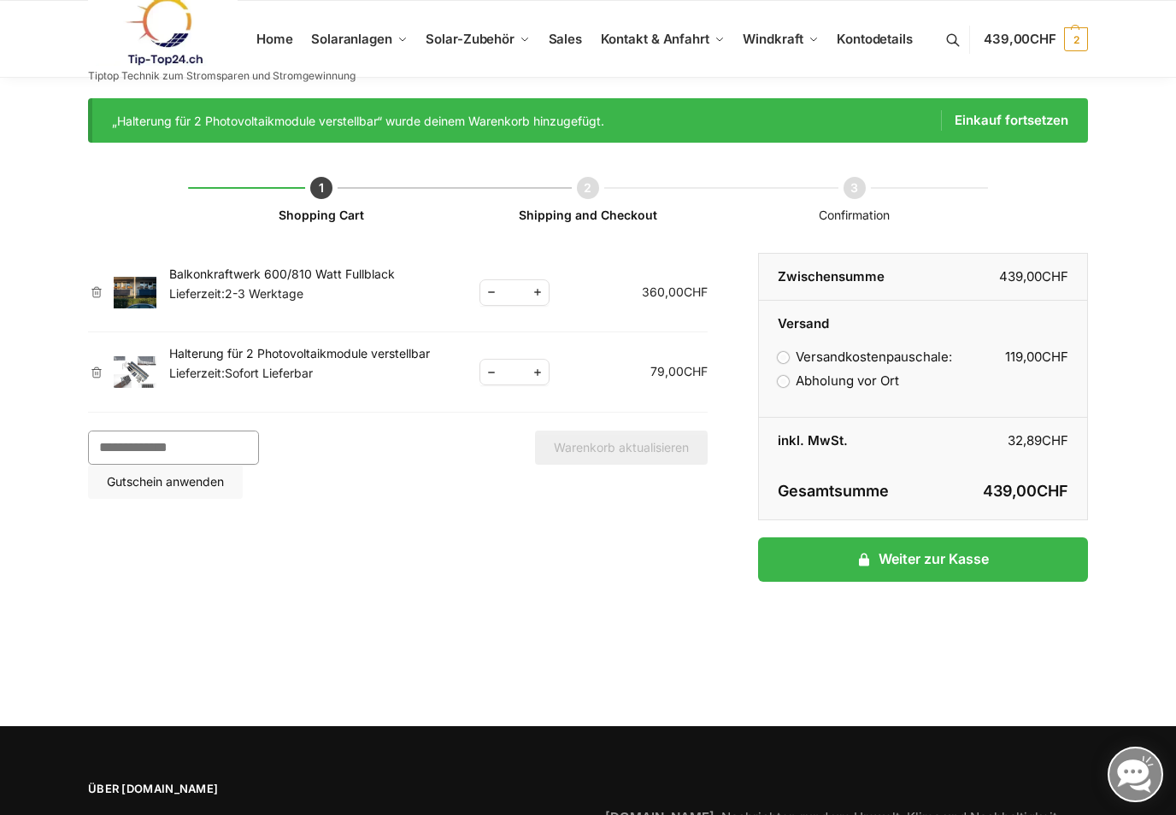
click at [210, 462] on input "Gutschein:" at bounding box center [173, 448] width 171 height 34
paste input "********"
type input "********"
click at [243, 465] on button "Gutschein anwenden" at bounding box center [165, 482] width 155 height 34
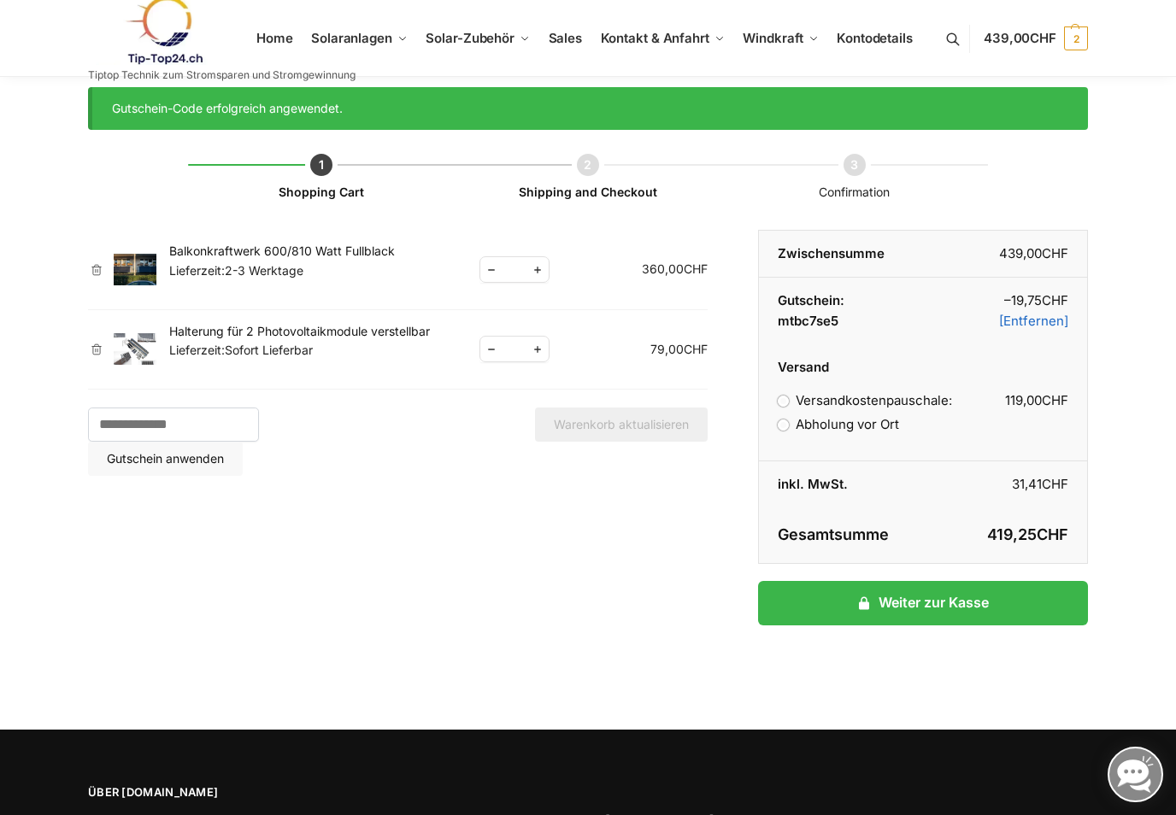
scroll to position [20, 0]
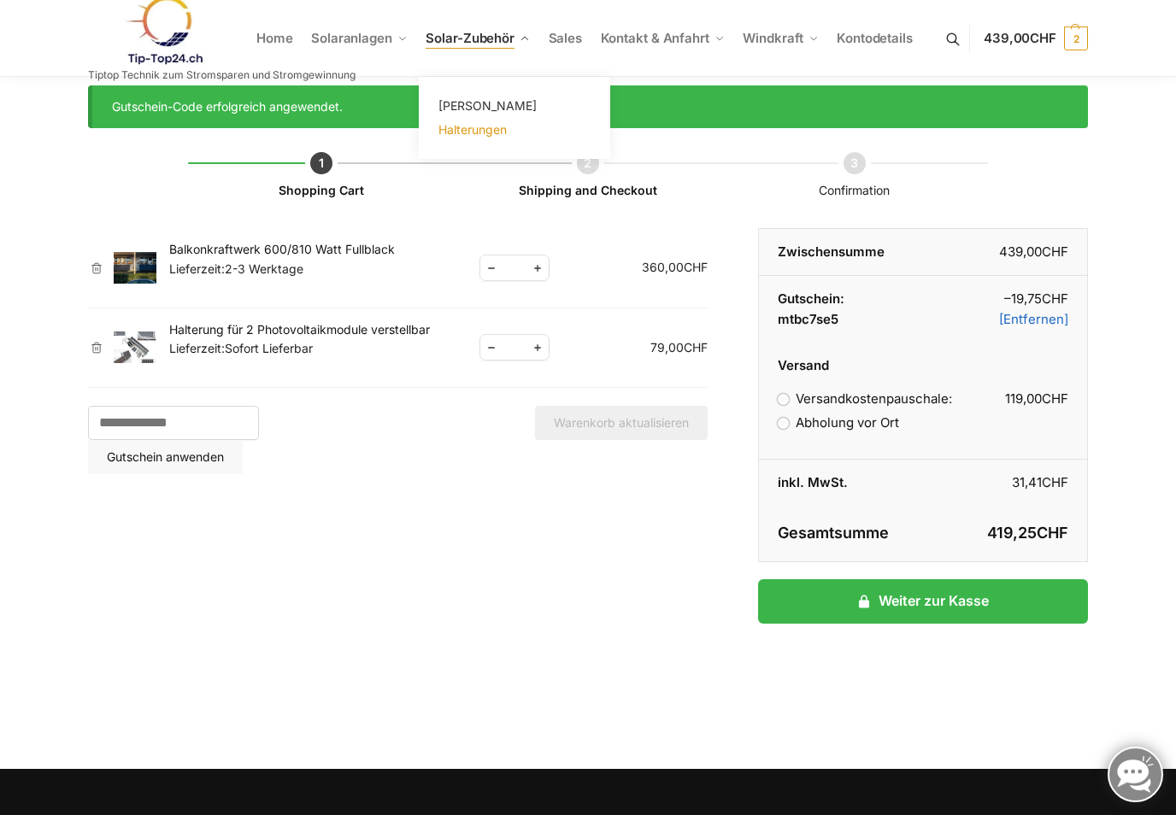
click at [479, 130] on span "Halterungen" at bounding box center [472, 129] width 68 height 15
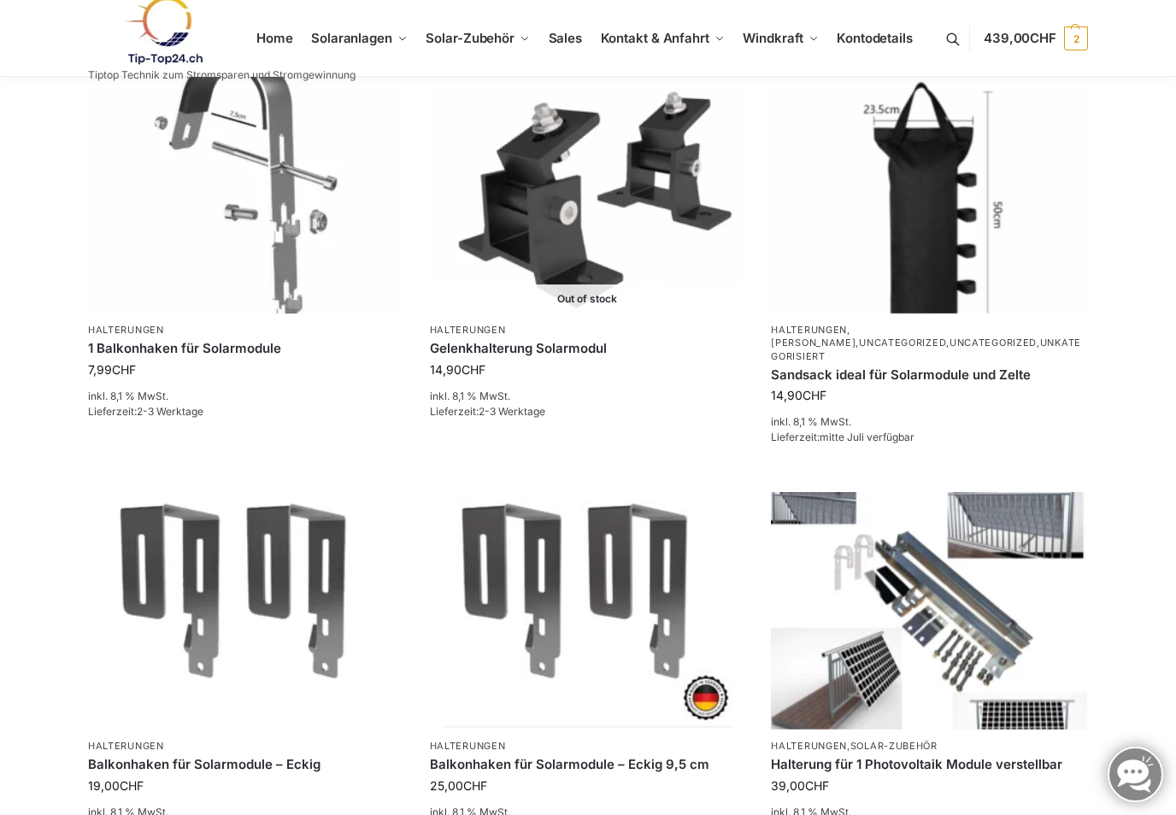
scroll to position [626, 0]
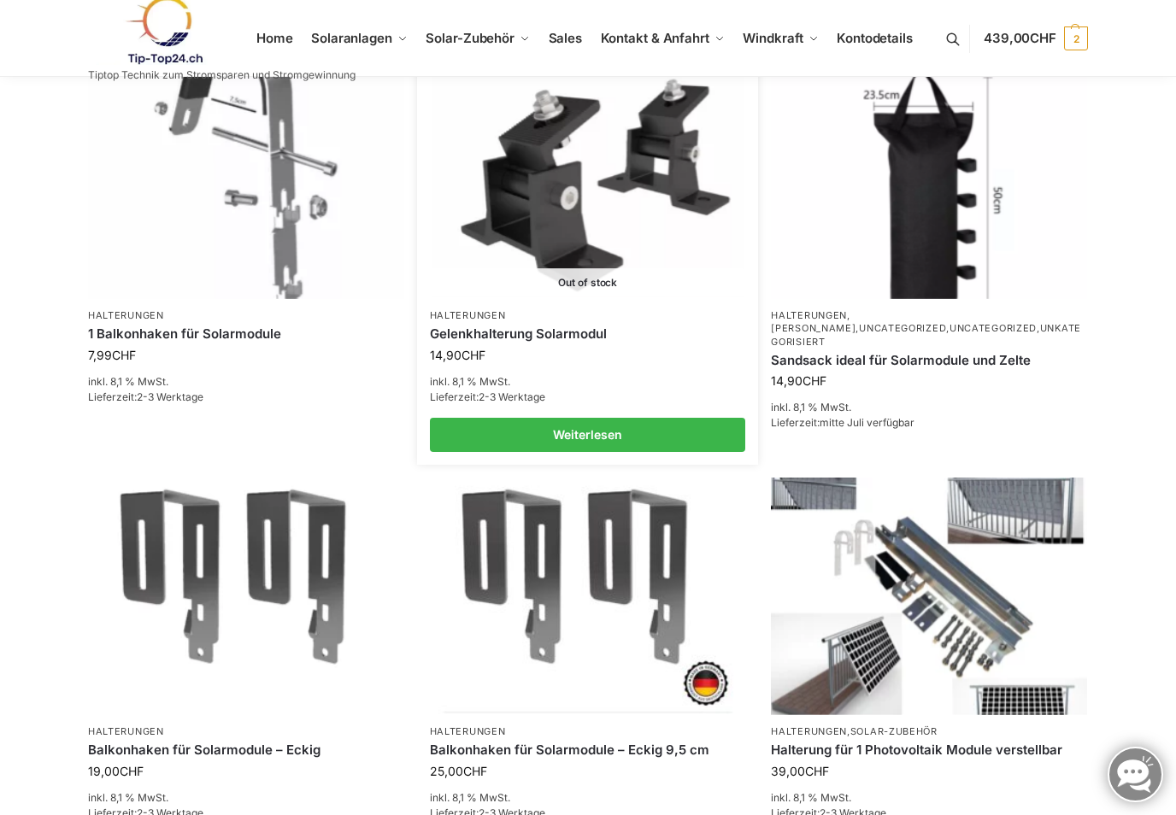
click at [561, 258] on img at bounding box center [587, 180] width 310 height 232
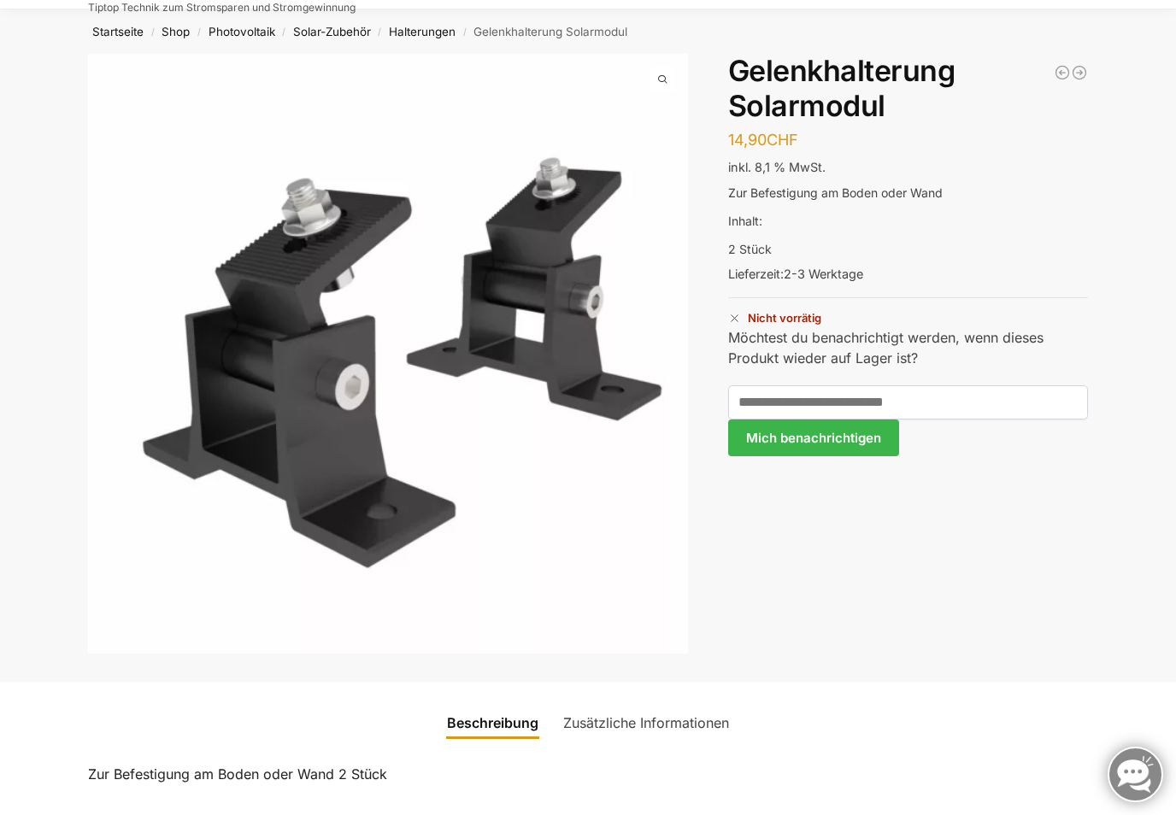
scroll to position [50, 0]
